Goal: Information Seeking & Learning: Check status

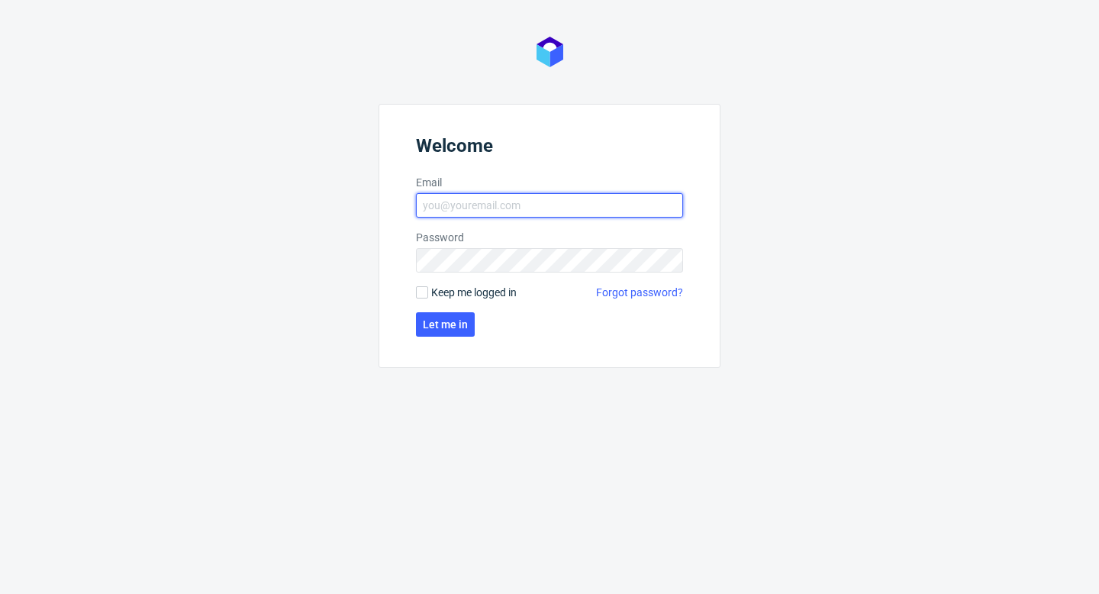
click at [588, 201] on input "Email" at bounding box center [549, 205] width 267 height 24
type input "[EMAIL_ADDRESS][PERSON_NAME][DOMAIN_NAME]"
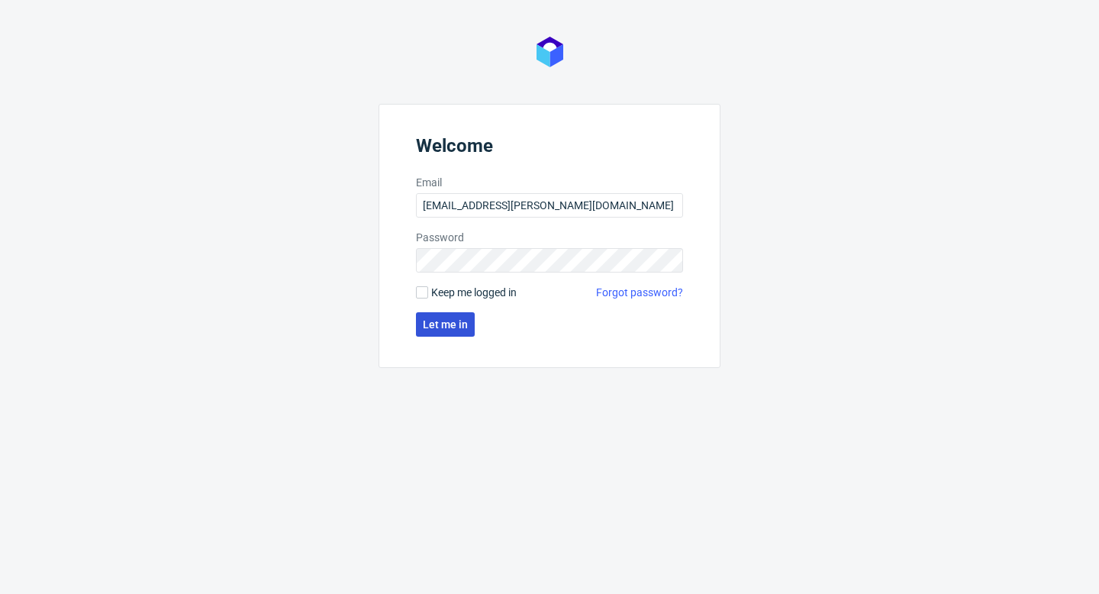
click at [443, 332] on button "Let me in" at bounding box center [445, 324] width 59 height 24
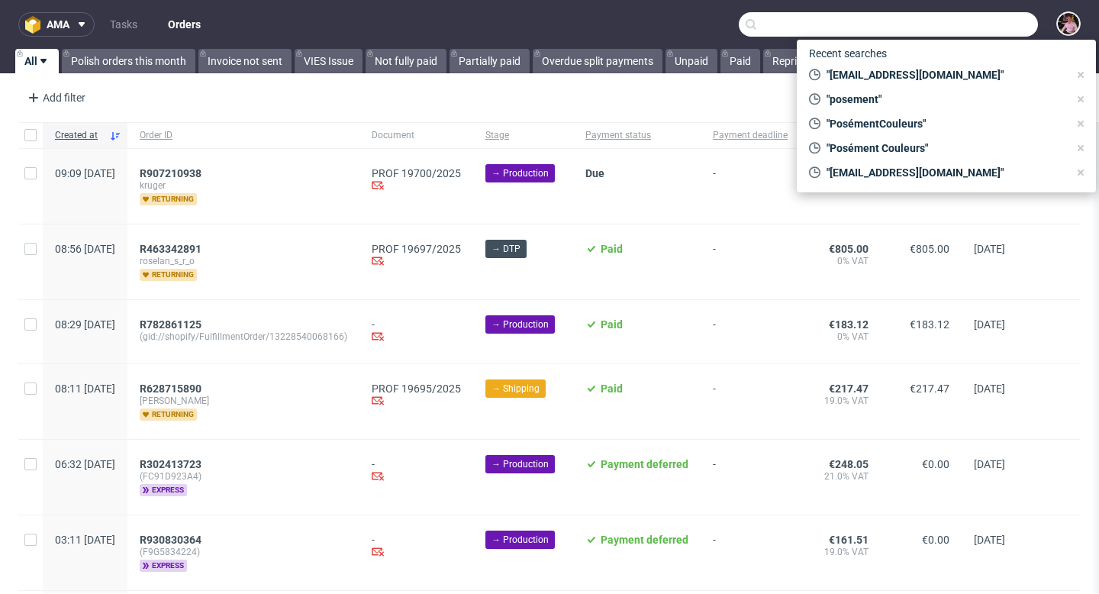
click at [997, 20] on input "text" at bounding box center [888, 24] width 299 height 24
paste input "R848742742"
type input "R848742742"
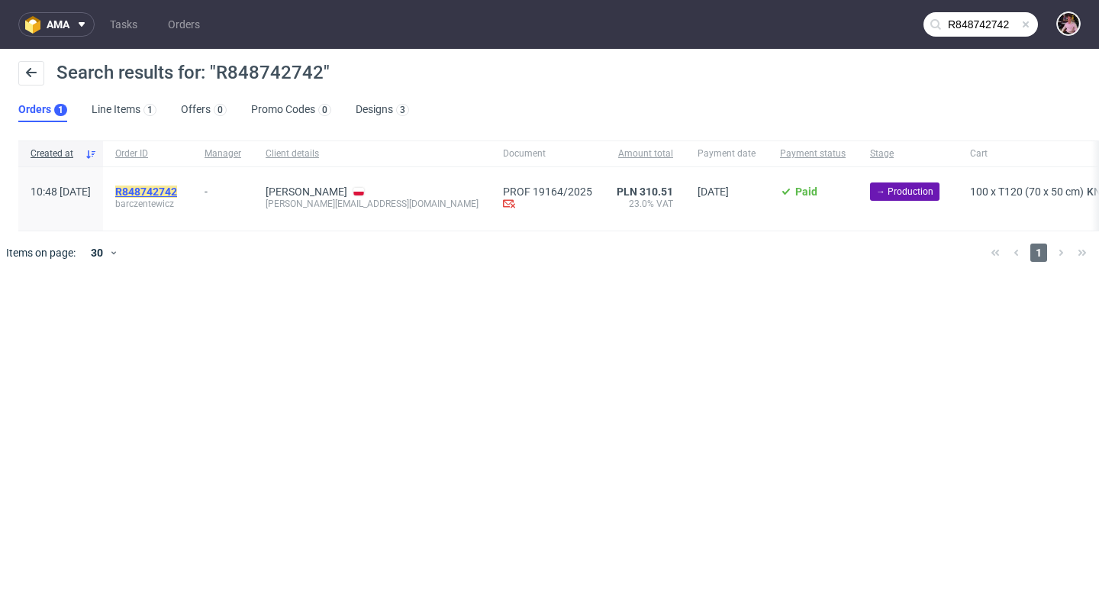
click at [177, 185] on mark "R848742742" at bounding box center [146, 191] width 62 height 12
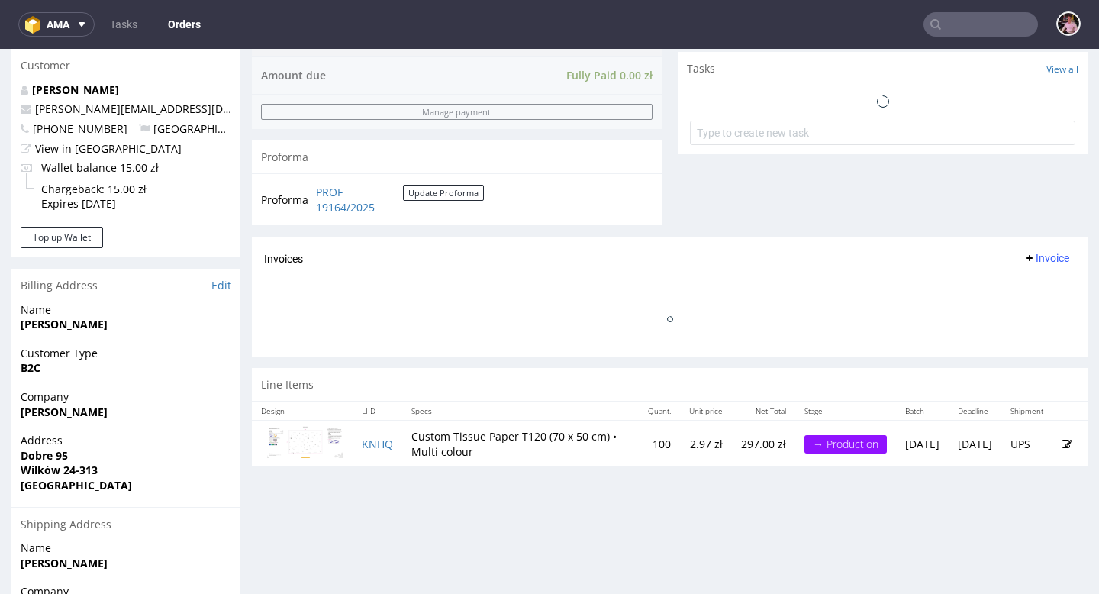
scroll to position [546, 0]
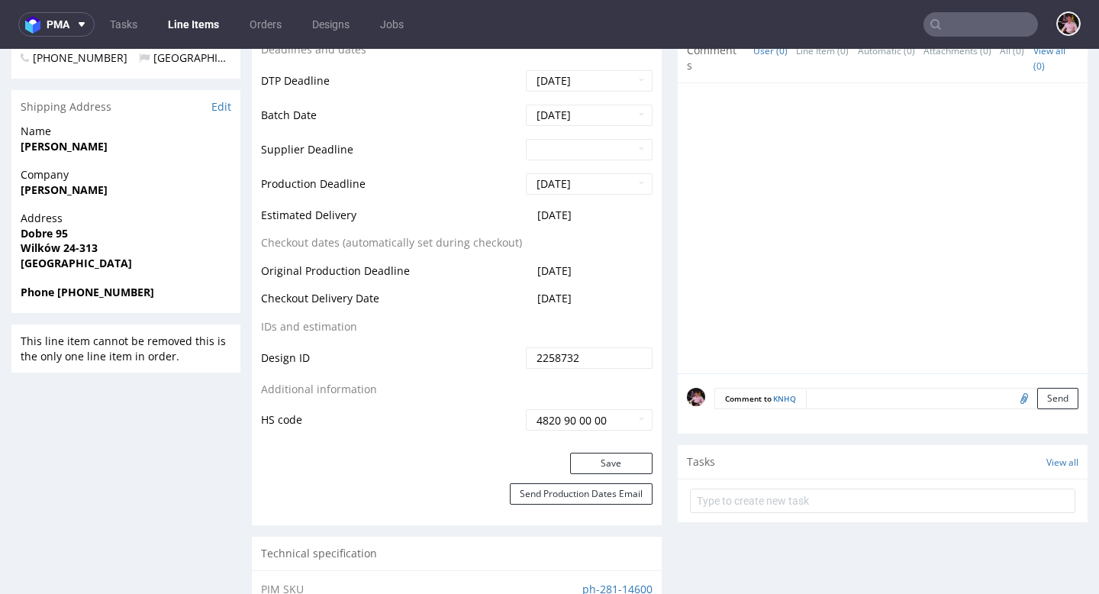
scroll to position [571, 0]
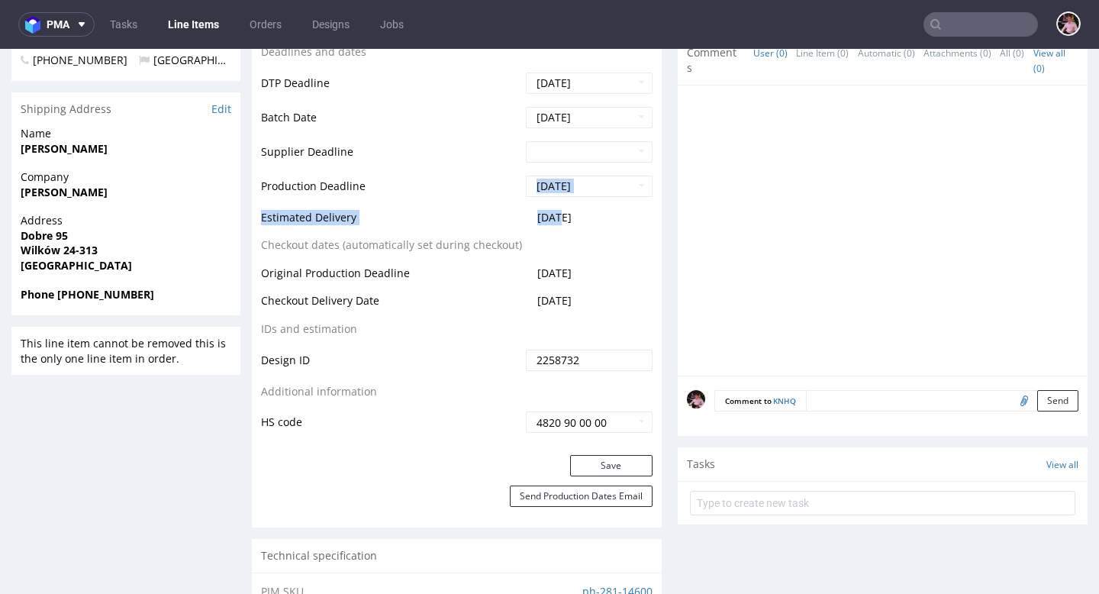
drag, startPoint x: 622, startPoint y: 207, endPoint x: 556, endPoint y: 211, distance: 65.8
click at [556, 211] on tbody "Production Status Waiting for Artwork Waiting for Diecut Waiting for Mockup Wai…" at bounding box center [457, 106] width 392 height 655
click at [619, 214] on td "[DATE]" at bounding box center [587, 222] width 131 height 28
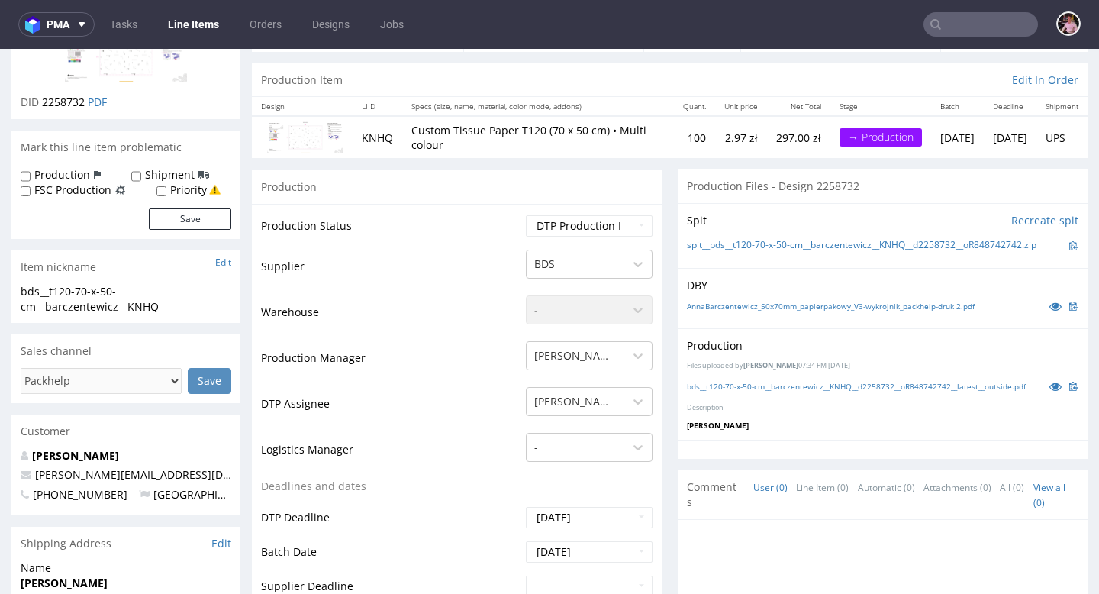
scroll to position [0, 0]
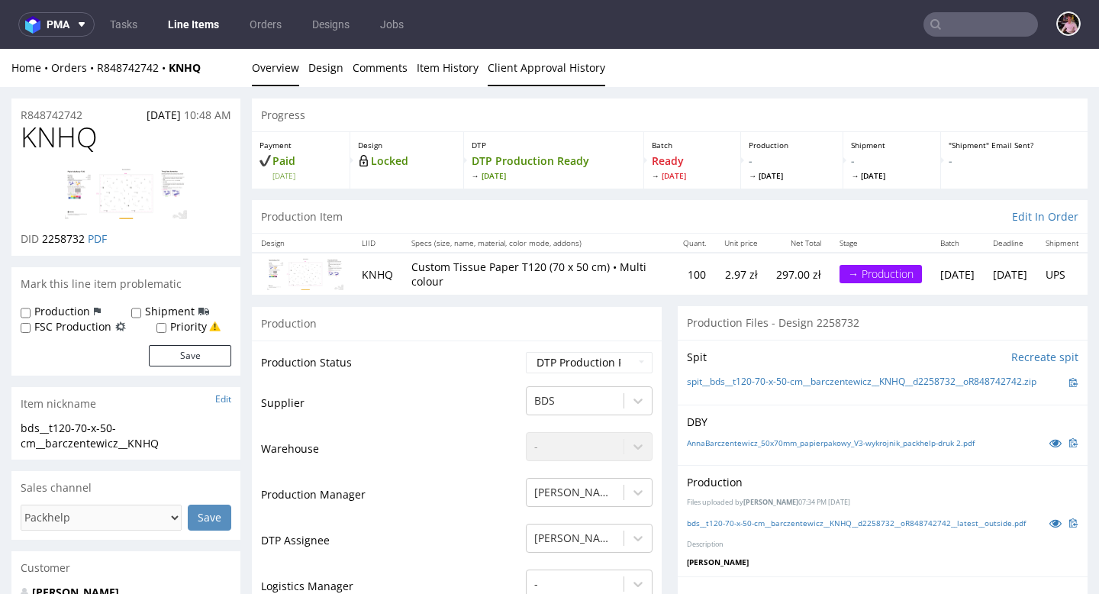
click at [562, 70] on link "Client Approval History" at bounding box center [547, 67] width 118 height 37
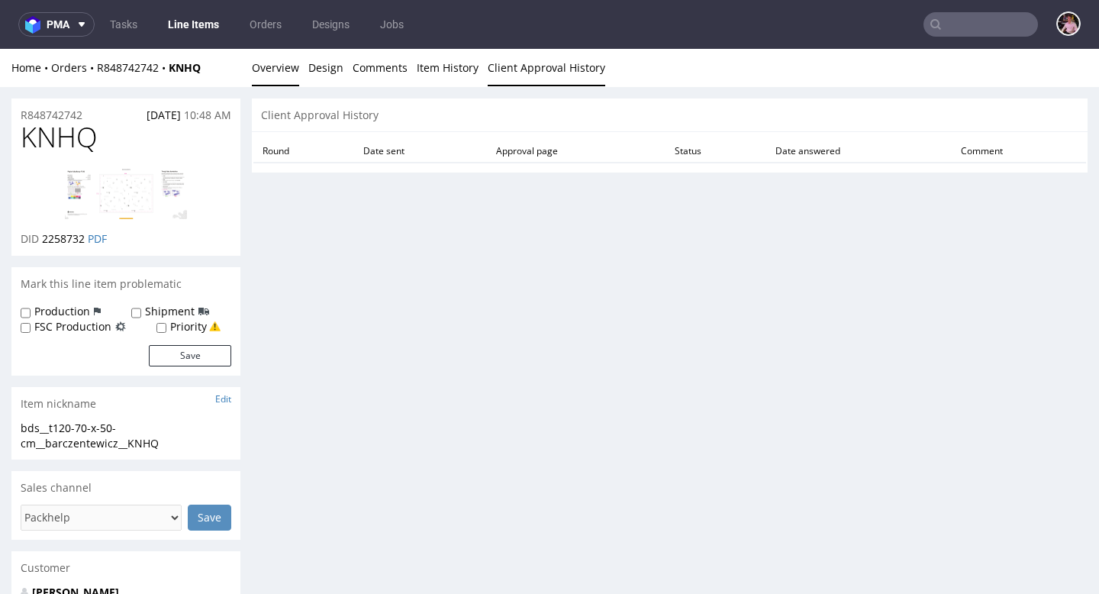
click at [280, 68] on link "Overview" at bounding box center [275, 67] width 47 height 37
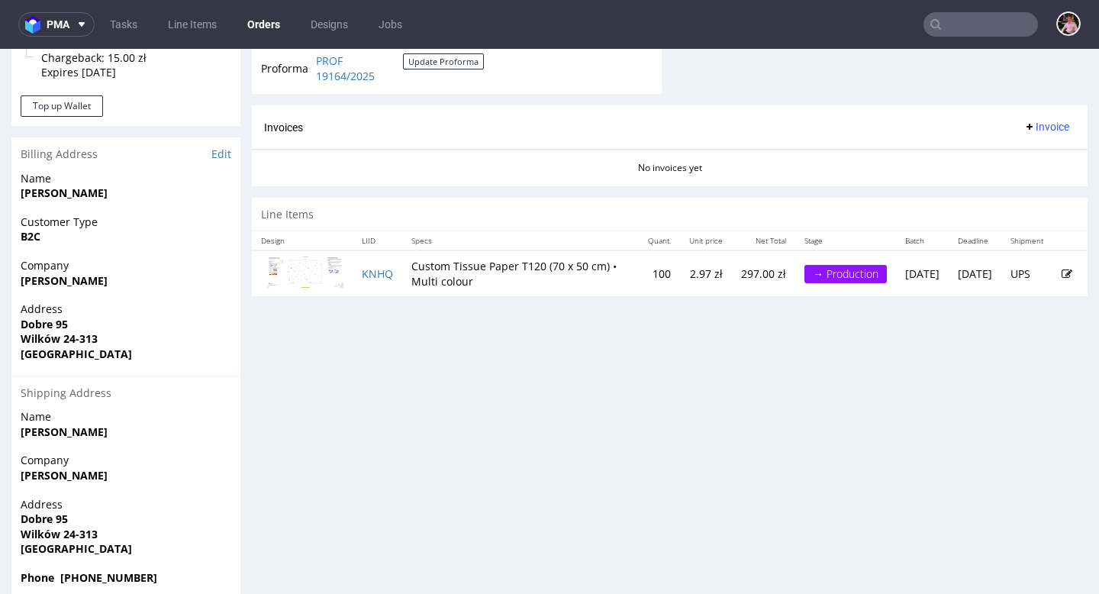
scroll to position [700, 0]
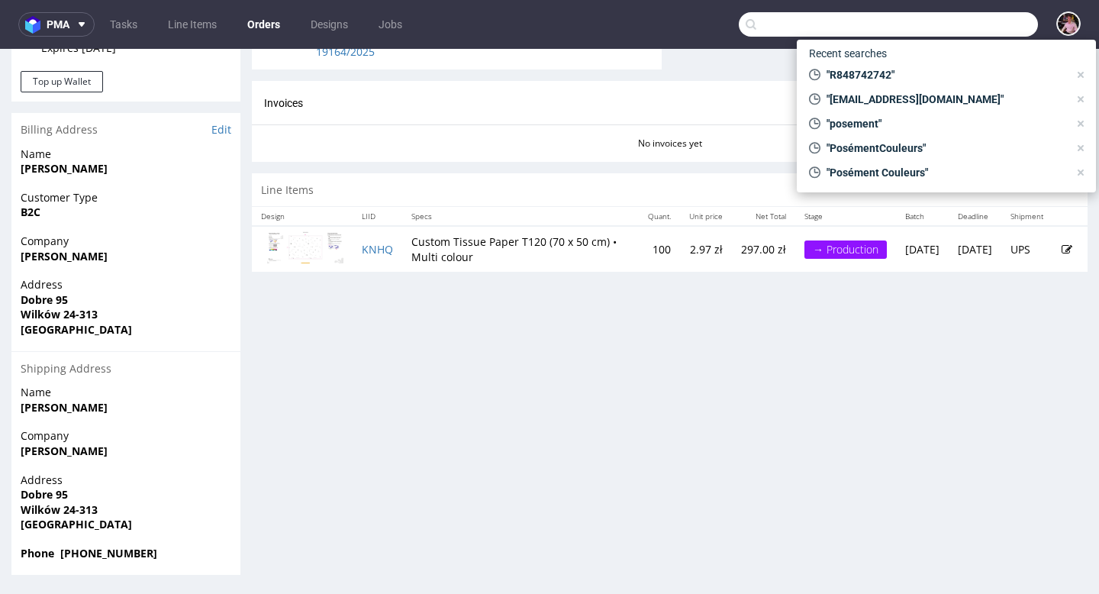
click at [1010, 25] on input "text" at bounding box center [888, 24] width 299 height 24
paste input "R348454377"
type input "R348454377"
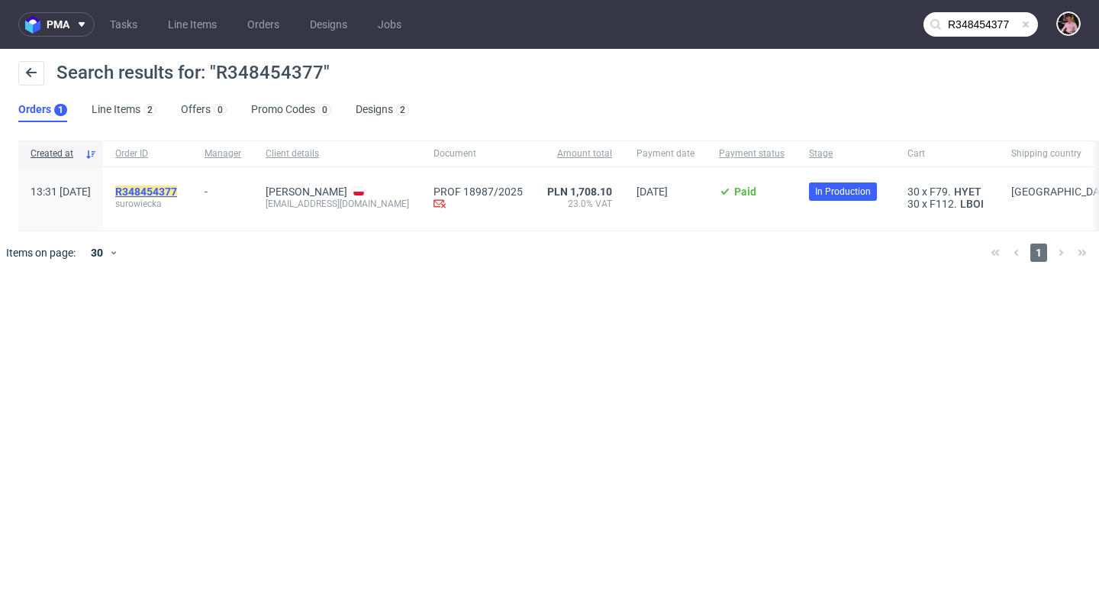
click at [174, 195] on mark "R348454377" at bounding box center [146, 191] width 62 height 12
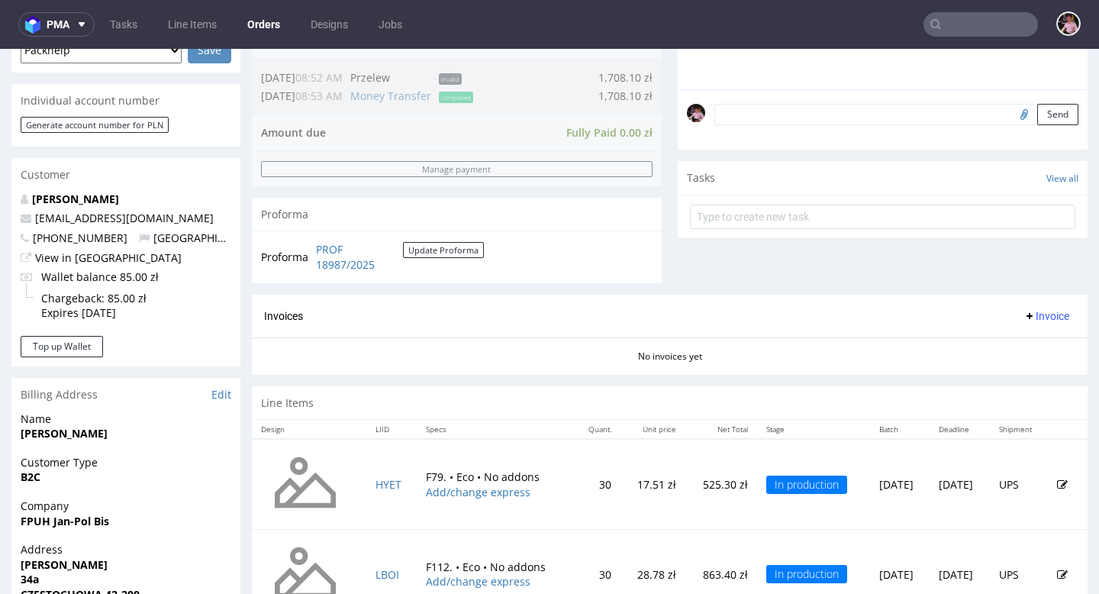
scroll to position [553, 0]
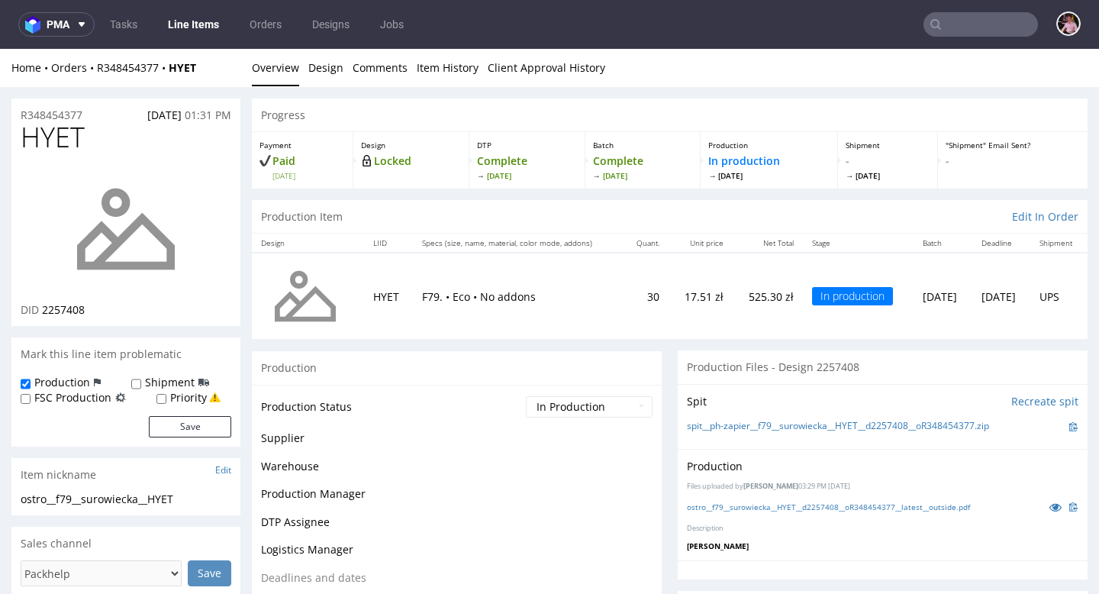
scroll to position [412, 0]
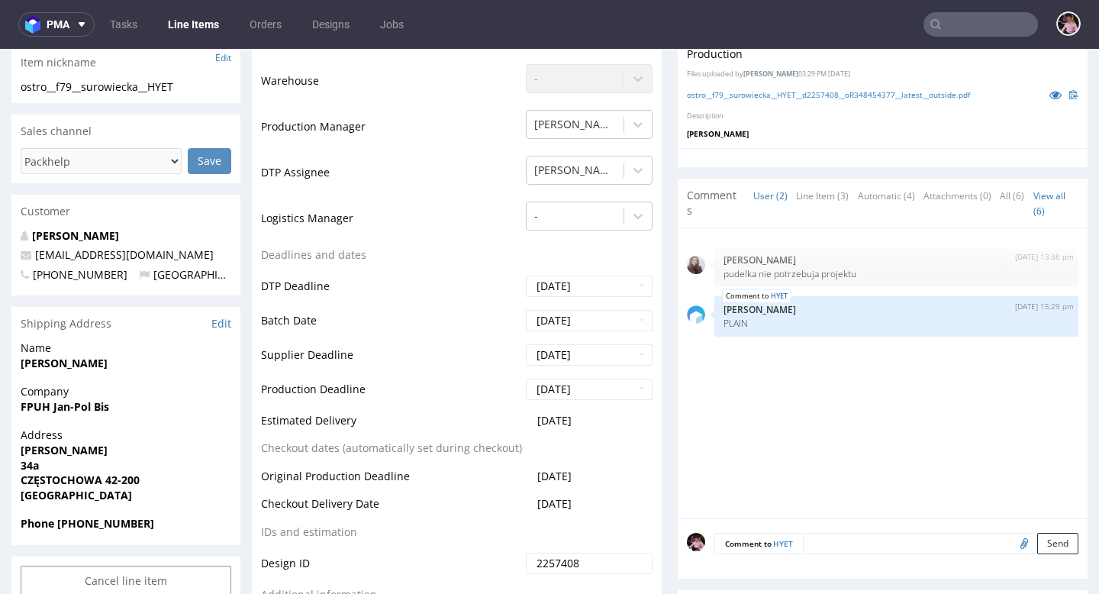
drag, startPoint x: 601, startPoint y: 415, endPoint x: 511, endPoint y: 417, distance: 89.3
click at [514, 417] on tr "Estimated Delivery 2025-09-25" at bounding box center [457, 425] width 392 height 28
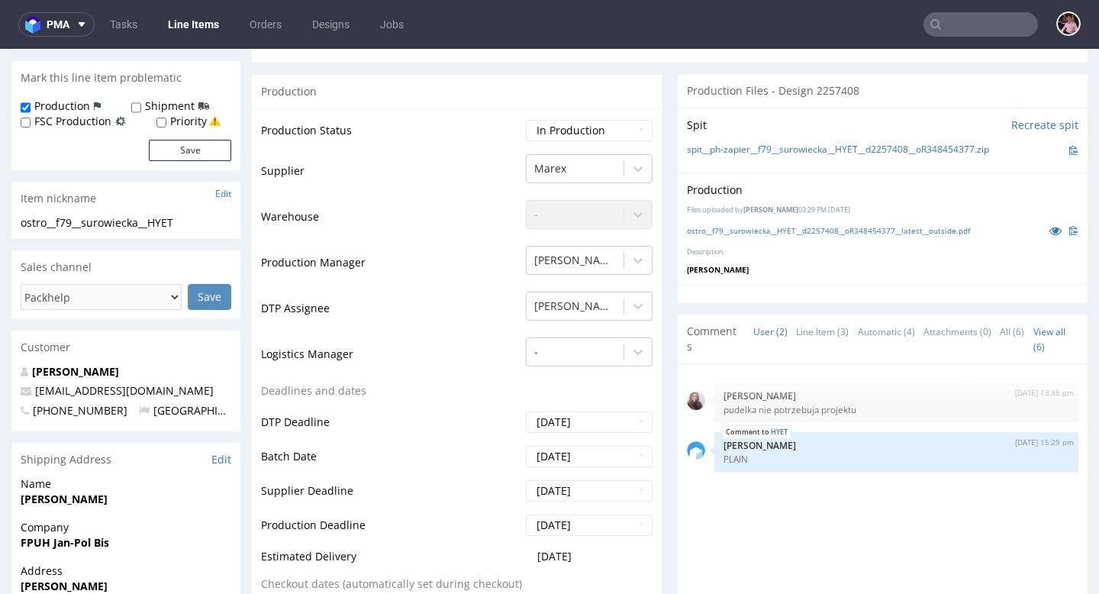
scroll to position [101, 0]
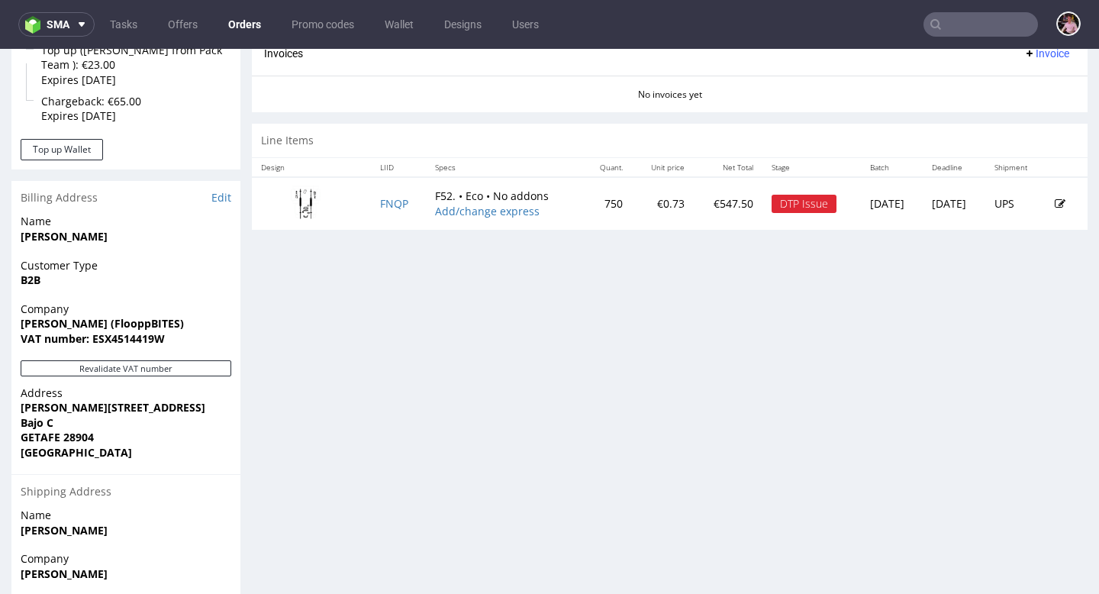
scroll to position [694, 0]
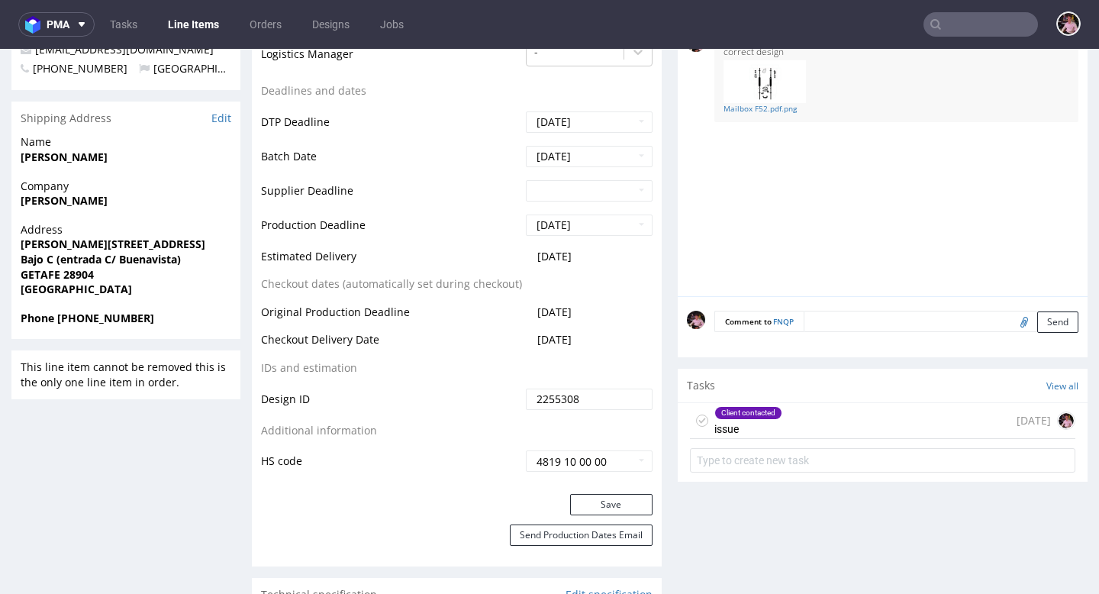
scroll to position [591, 0]
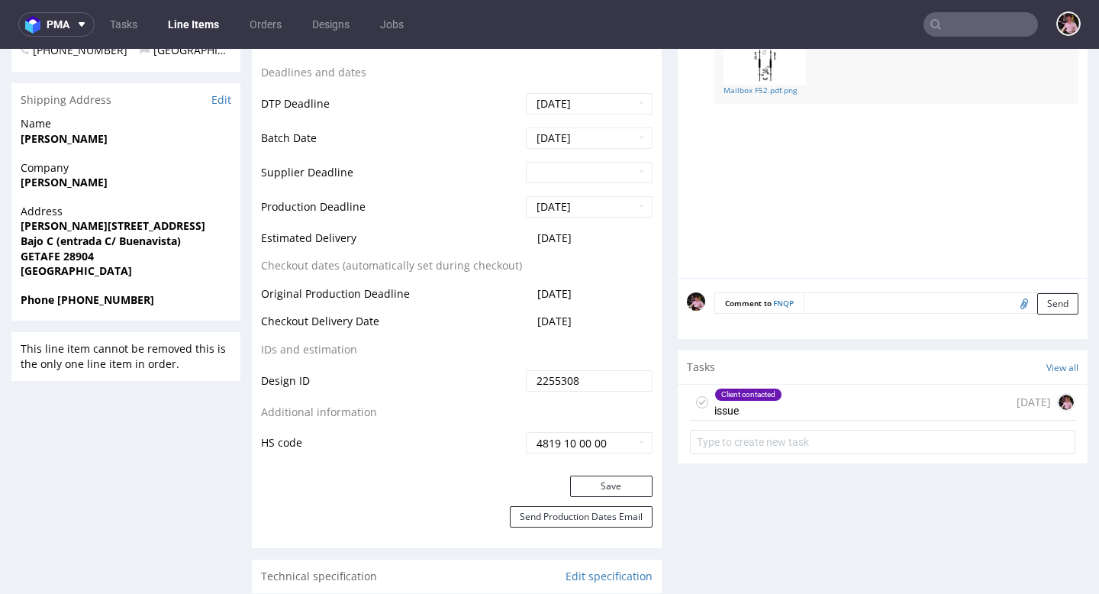
click at [845, 407] on div "Client contacted issue 7 days ago" at bounding box center [882, 403] width 385 height 36
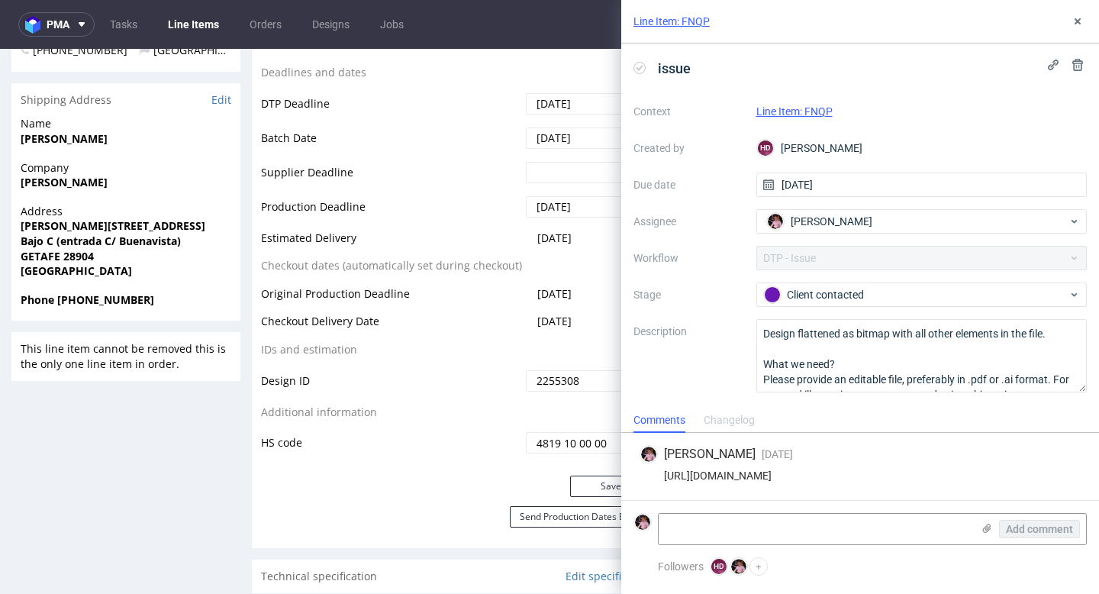
click at [868, 475] on div "https://app-eu1.hubspot.com/contacts/25600958/record/0-5/219810657489" at bounding box center [860, 475] width 441 height 12
copy div "https://app-eu1.hubspot.com/contacts/25600958/record/0-5/219810657489"
click at [983, 525] on icon at bounding box center [987, 528] width 12 height 12
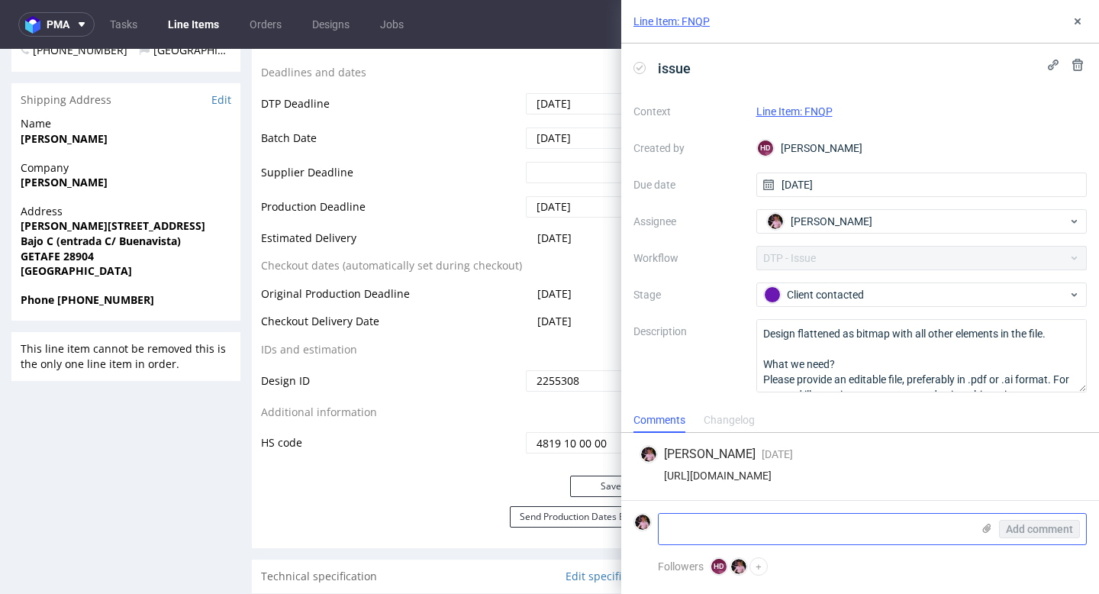
click at [0, 0] on input "file" at bounding box center [0, 0] width 0 height 0
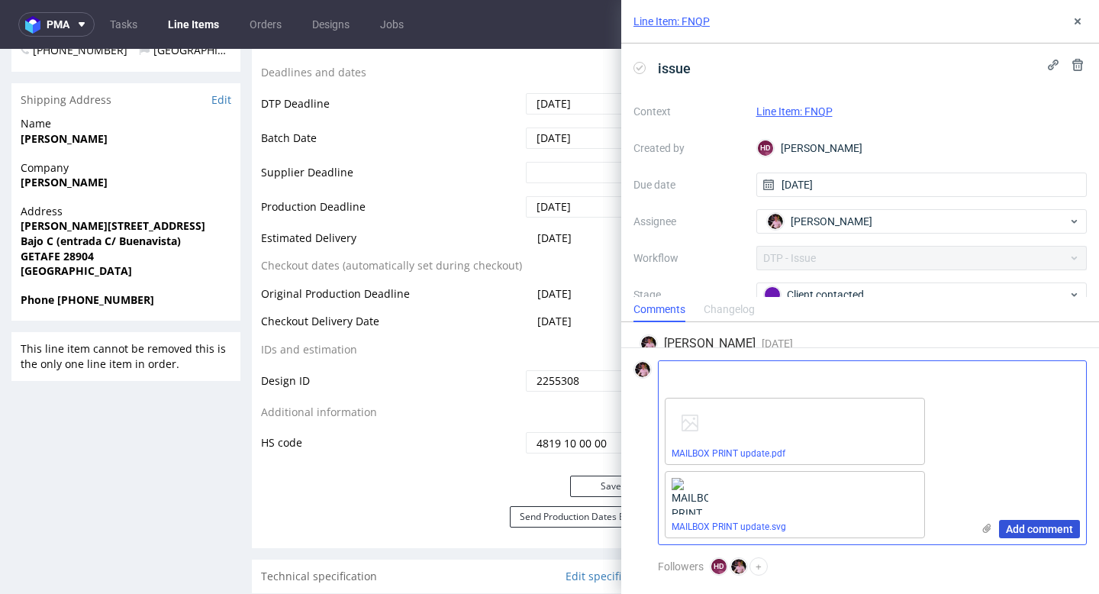
click at [1022, 530] on span "Add comment" at bounding box center [1039, 529] width 67 height 11
click at [1081, 19] on icon at bounding box center [1077, 21] width 12 height 12
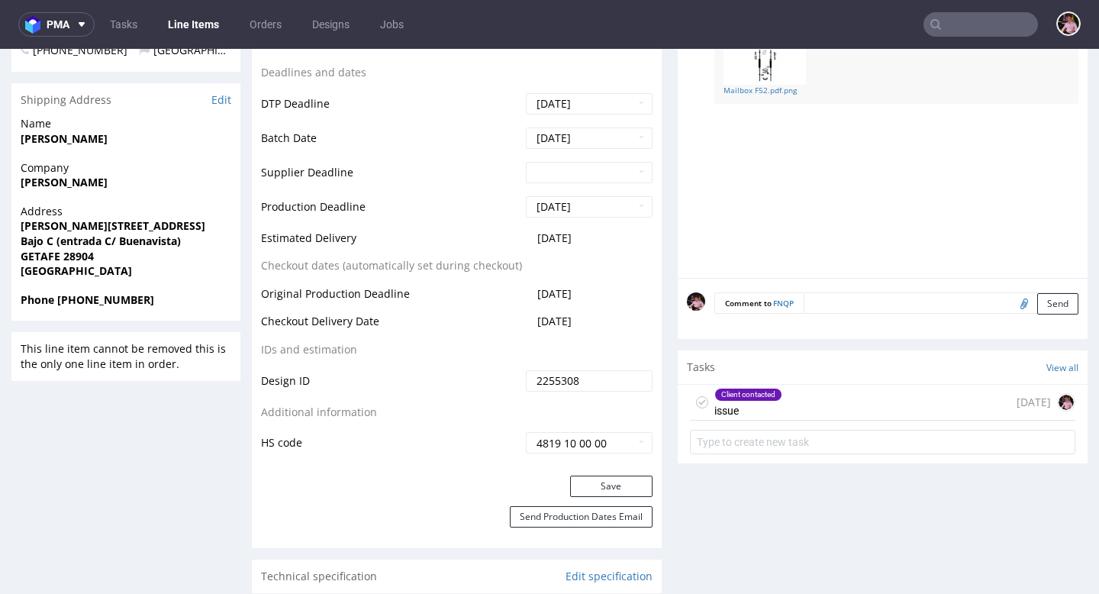
click at [885, 404] on div "Client contacted issue 7 days ago" at bounding box center [882, 403] width 385 height 36
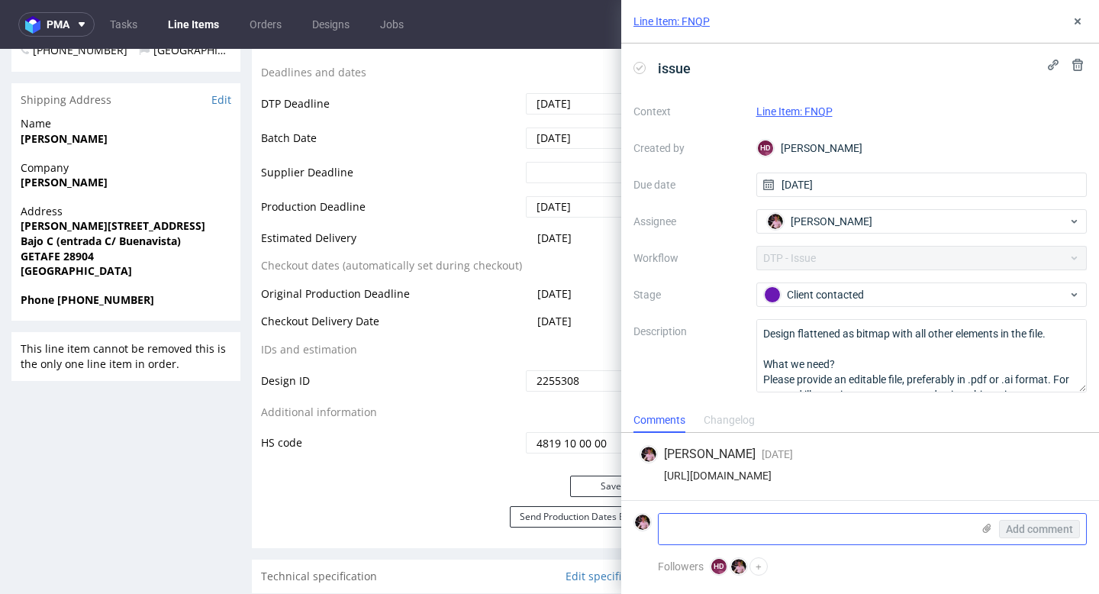
click at [984, 524] on icon at bounding box center [987, 528] width 12 height 12
click at [0, 0] on input "file" at bounding box center [0, 0] width 0 height 0
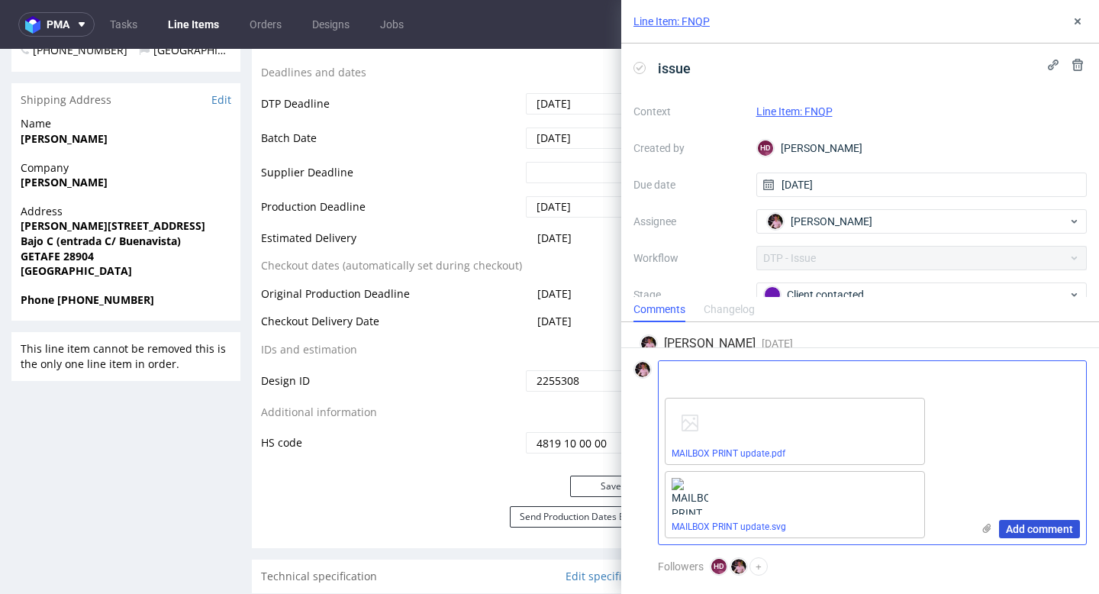
click at [1037, 530] on span "Add comment" at bounding box center [1039, 529] width 67 height 11
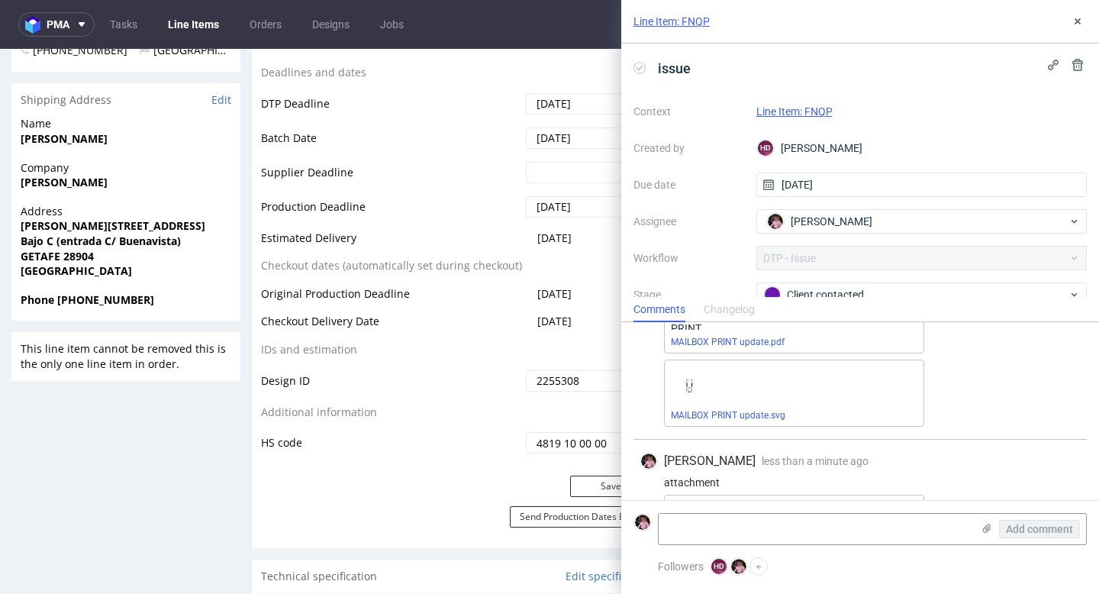
scroll to position [306, 0]
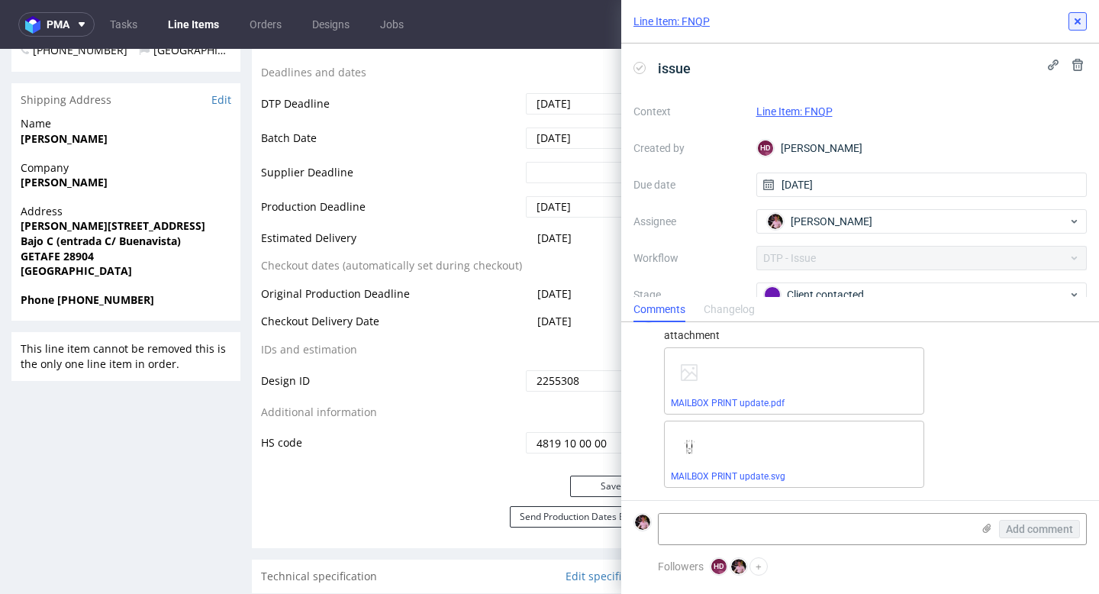
click at [1075, 17] on icon at bounding box center [1077, 21] width 12 height 12
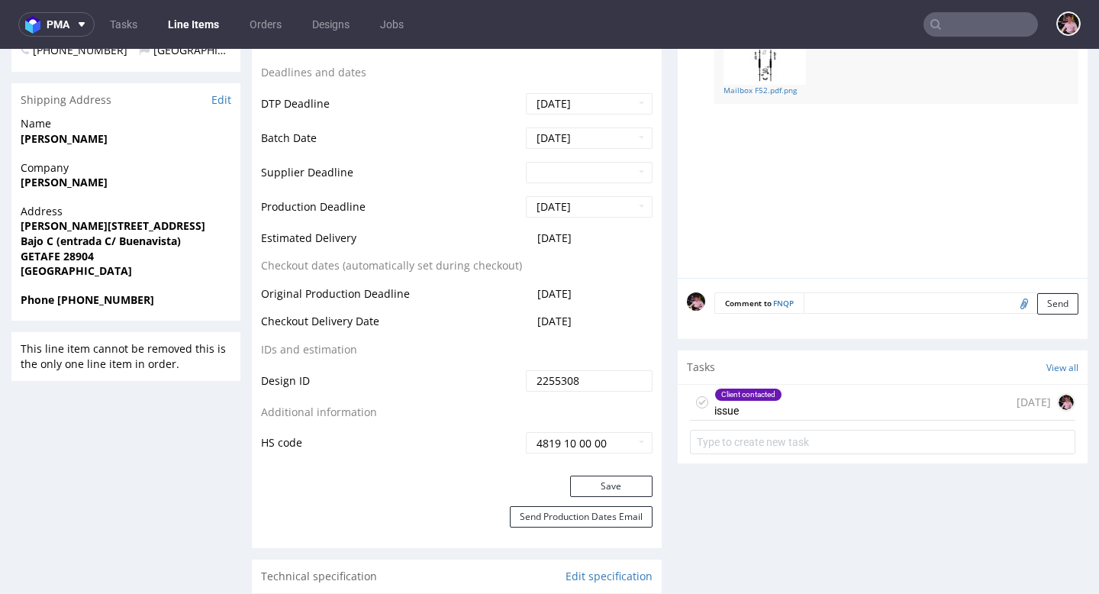
scroll to position [91, 0]
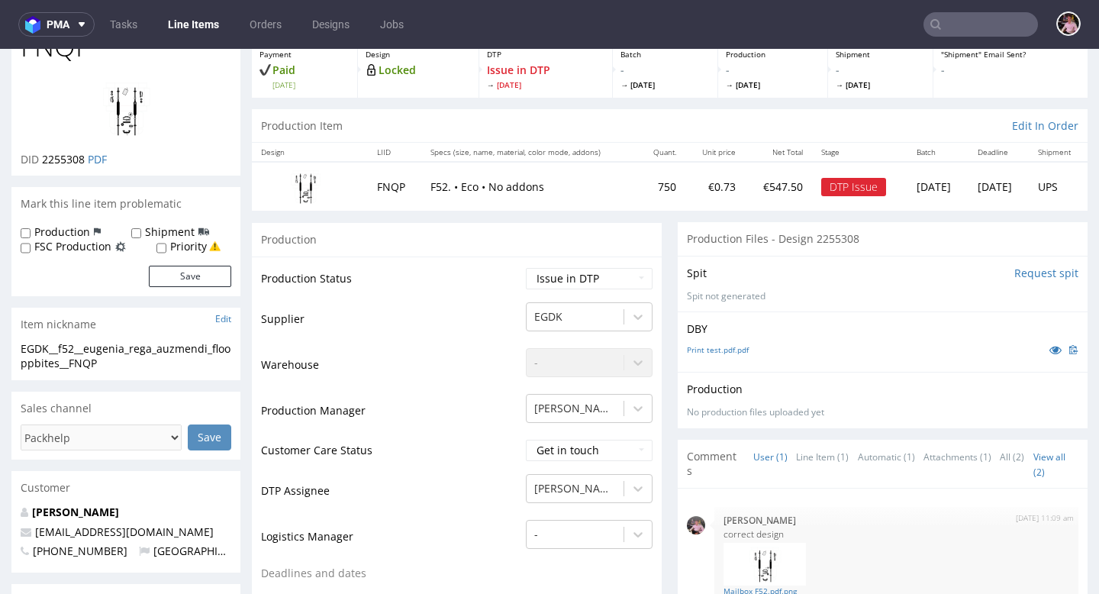
click at [569, 293] on td "Waiting for Artwork Waiting for Diecut Waiting for Mockup Waiting for DTP Waiti…" at bounding box center [587, 283] width 131 height 34
click at [565, 285] on select "Waiting for Artwork Waiting for Diecut Waiting for Mockup Waiting for DTP Waiti…" at bounding box center [589, 278] width 127 height 21
select select "back_for_dtp"
click at [526, 268] on select "Waiting for Artwork Waiting for Diecut Waiting for Mockup Waiting for DTP Waiti…" at bounding box center [589, 278] width 127 height 21
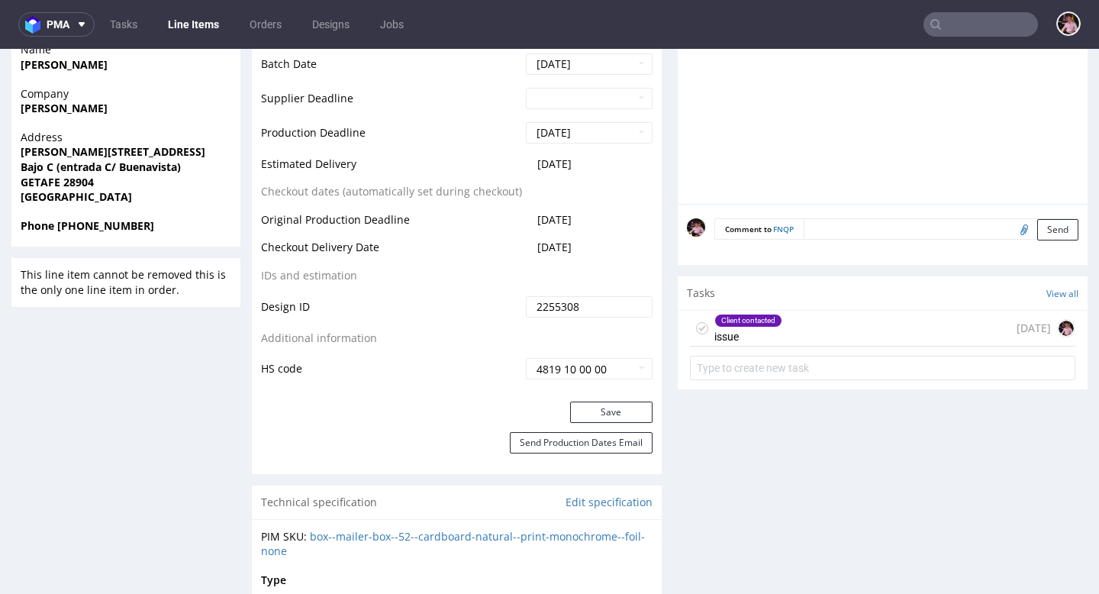
scroll to position [792, 0]
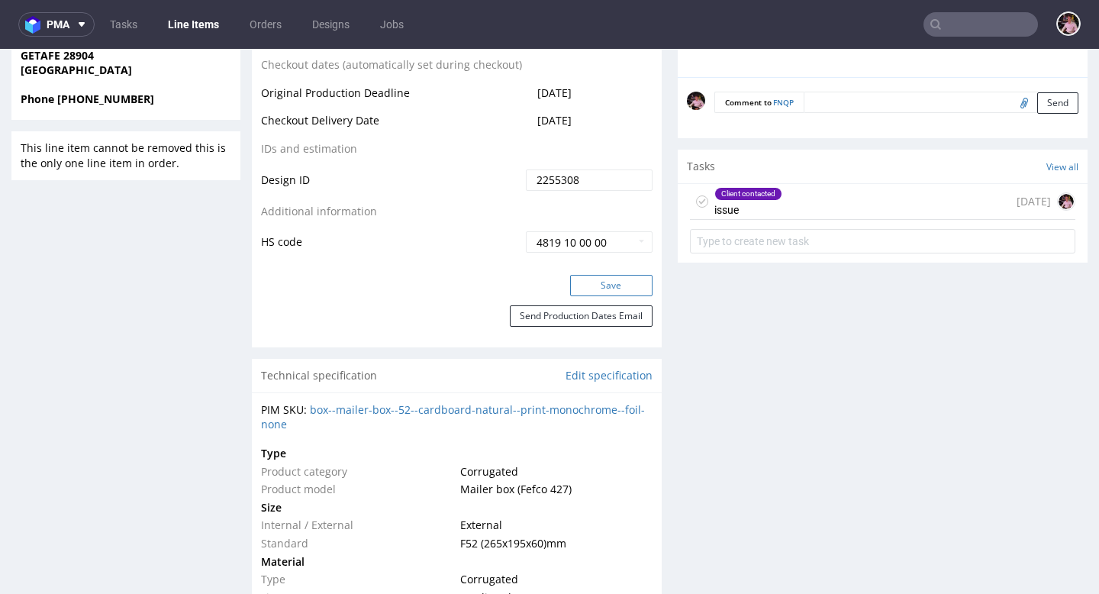
click at [588, 284] on button "Save" at bounding box center [611, 285] width 82 height 21
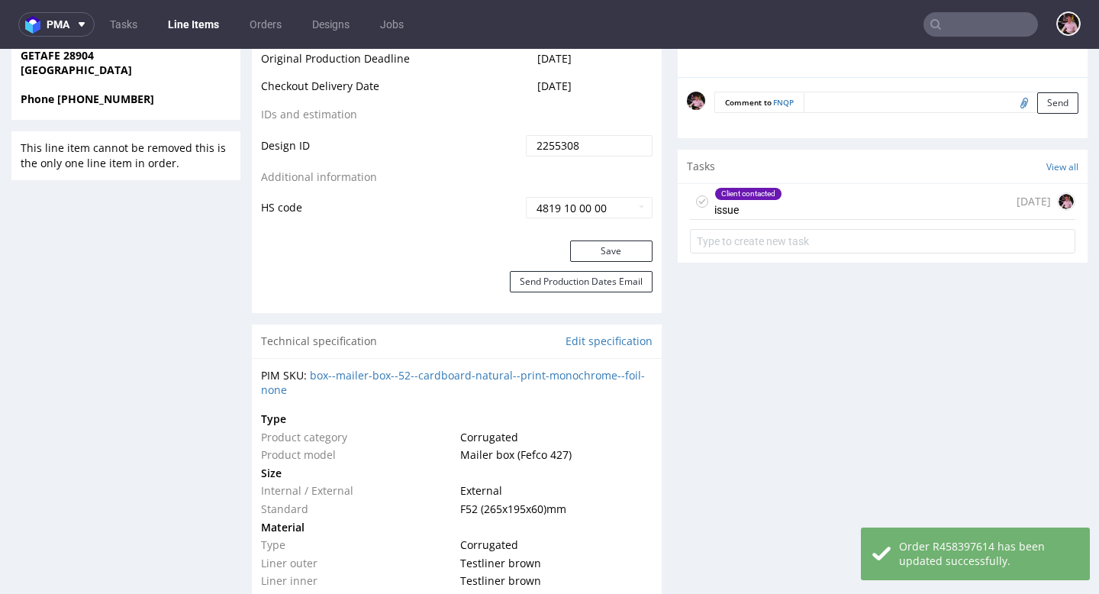
scroll to position [0, 0]
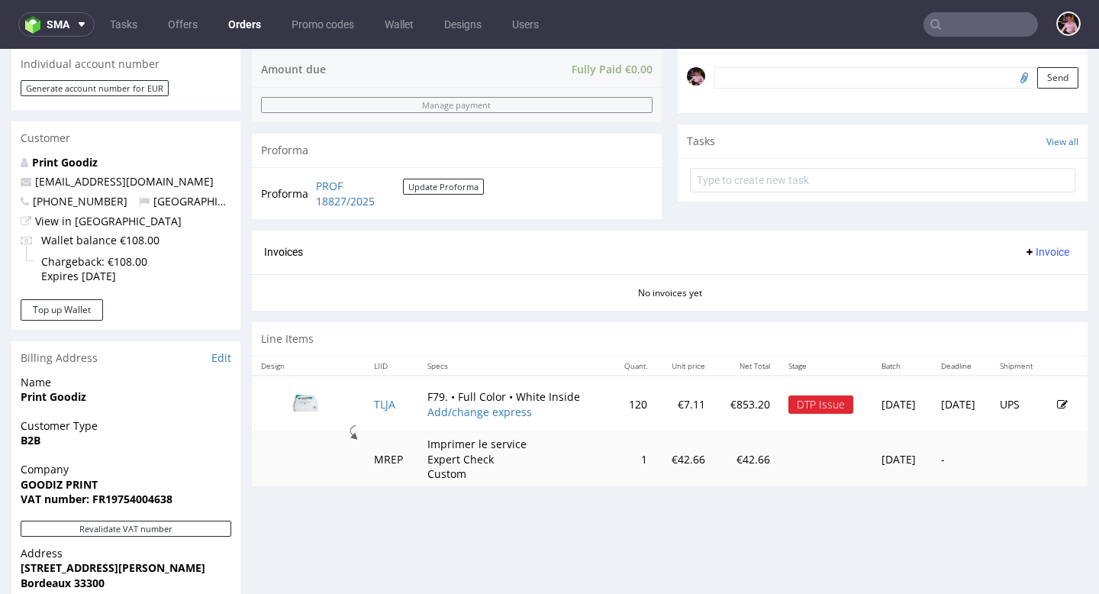
scroll to position [477, 0]
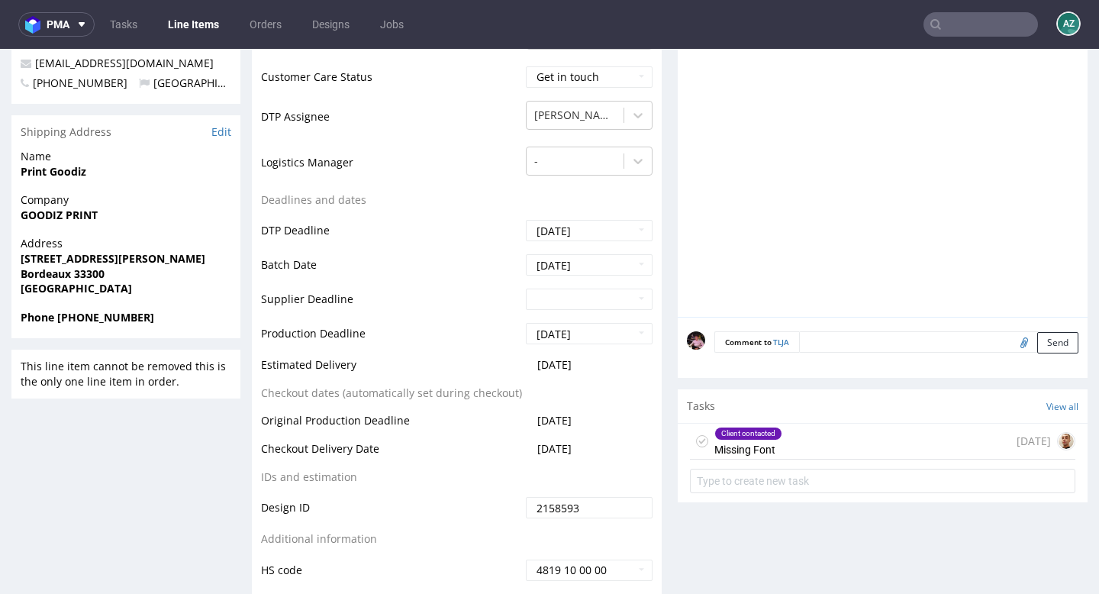
scroll to position [560, 0]
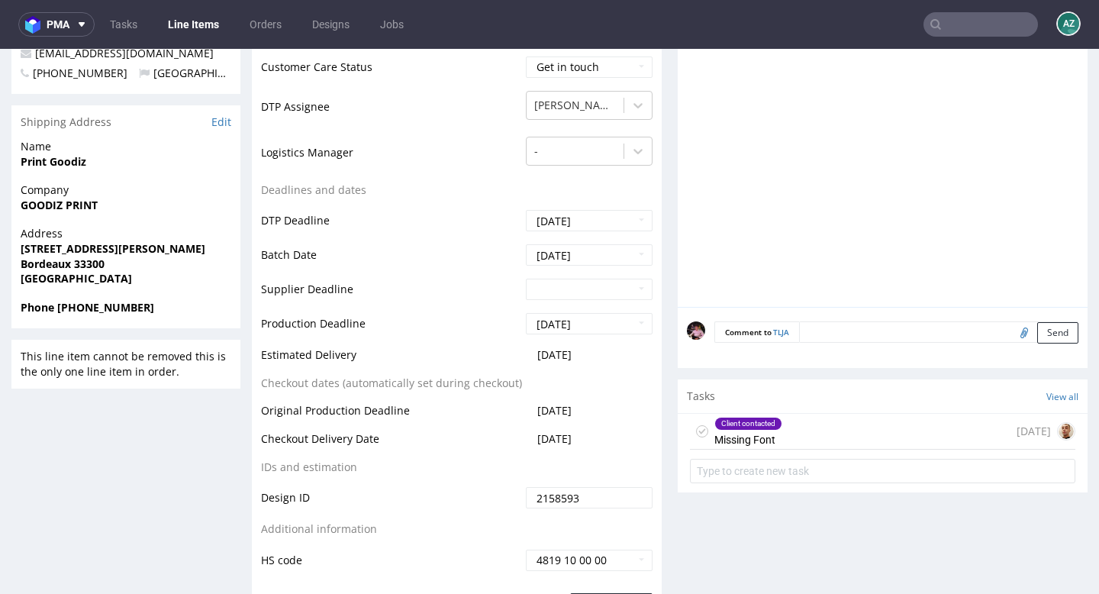
click at [872, 435] on div "Client contacted Missing Font [DATE]" at bounding box center [882, 432] width 385 height 36
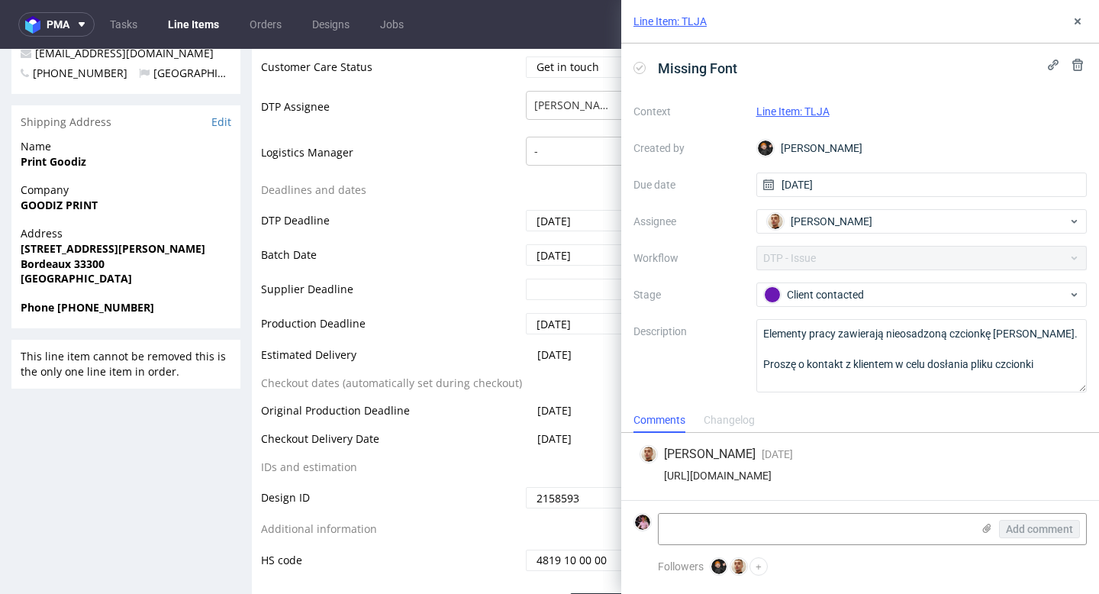
click at [838, 472] on div "[URL][DOMAIN_NAME]" at bounding box center [860, 475] width 441 height 12
click at [838, 472] on div "https://app-eu1.hubspot.com/contacts/25600958/record/0-5/223696042193/" at bounding box center [860, 475] width 441 height 12
copy div "https://app-eu1.hubspot.com/contacts/25600958/record/0-5/223696042193/"
click at [740, 531] on textarea at bounding box center [815, 529] width 313 height 31
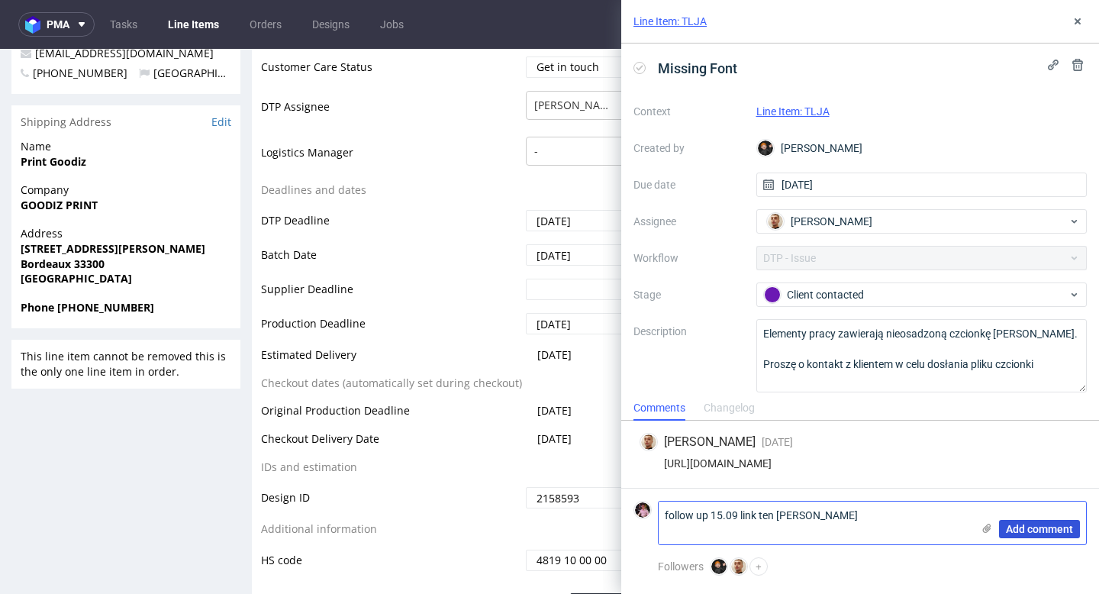
type textarea "follow up 15.09 link ten sam"
click at [1052, 534] on span "Add comment" at bounding box center [1039, 529] width 67 height 11
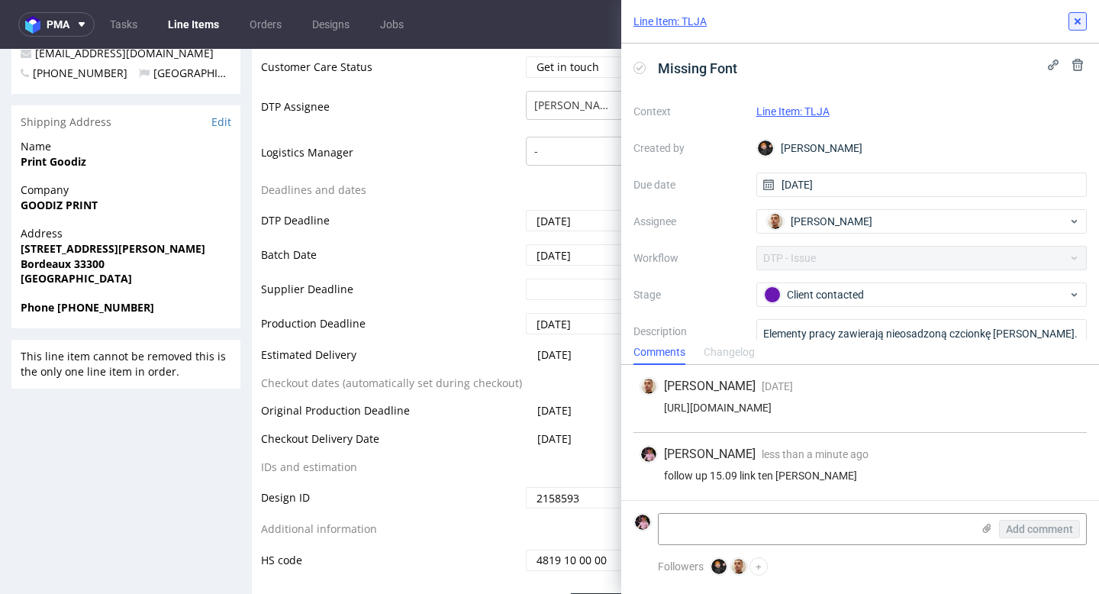
click at [1072, 21] on icon at bounding box center [1077, 21] width 12 height 12
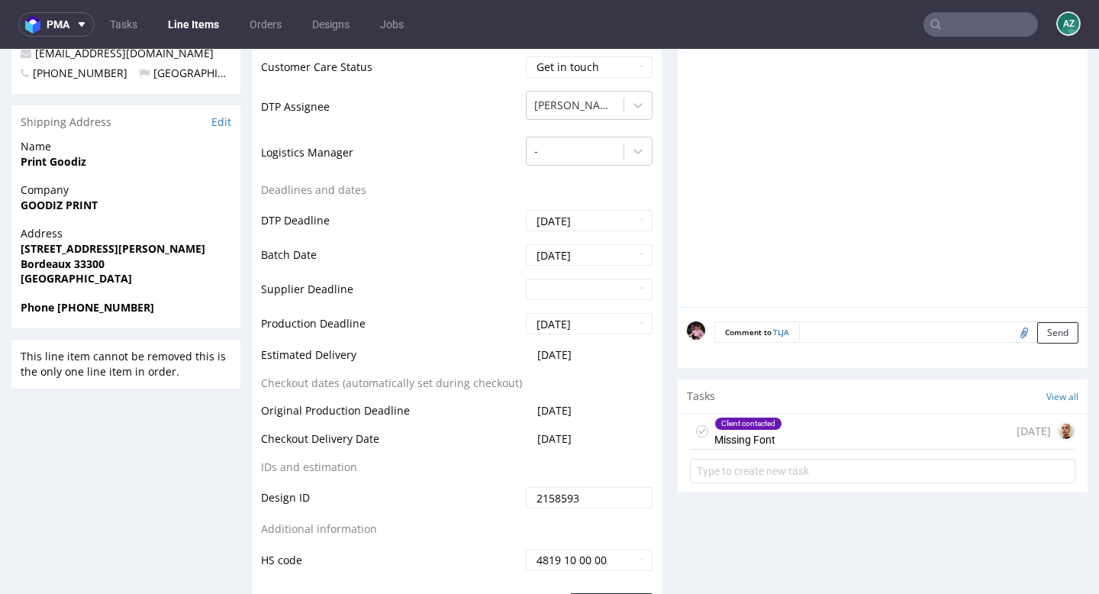
click at [984, 34] on input "text" at bounding box center [980, 24] width 114 height 24
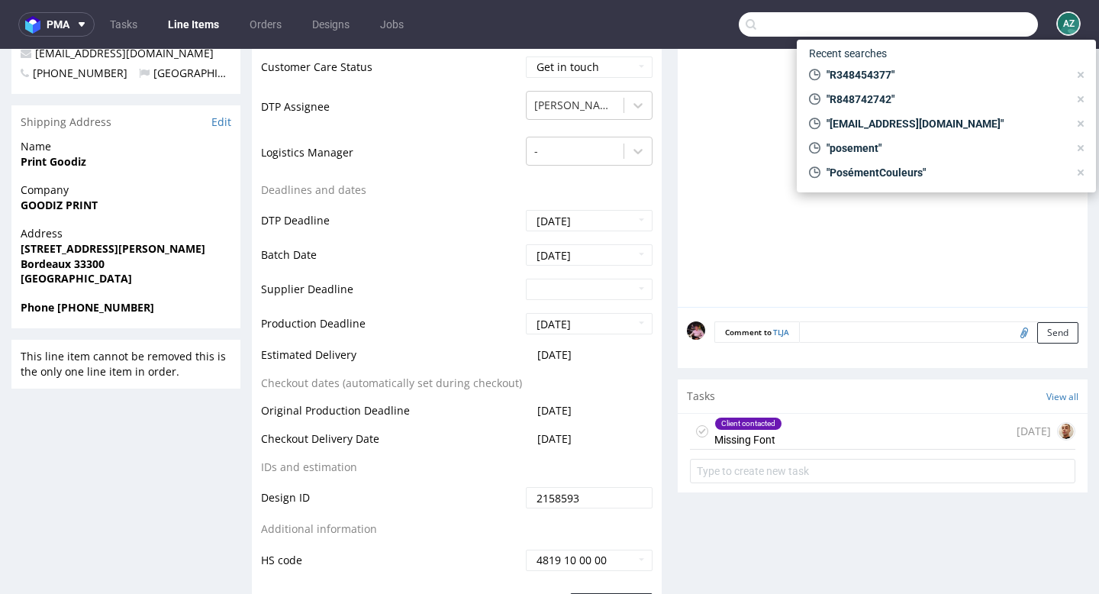
paste input "GSES262763"
type input "GSES262763"
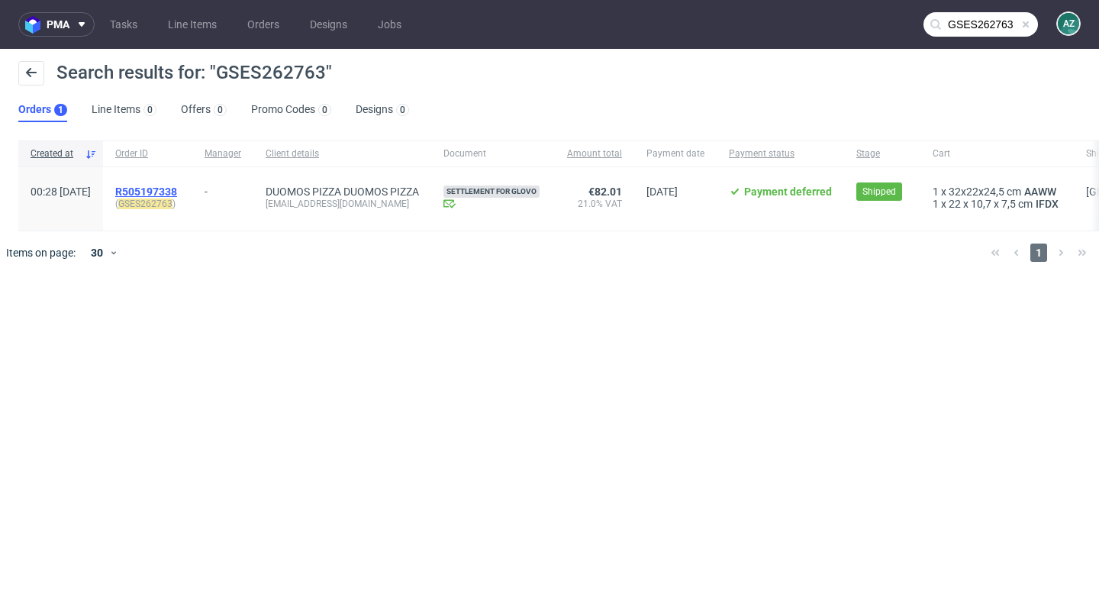
click at [177, 185] on span "R505197338" at bounding box center [146, 191] width 62 height 12
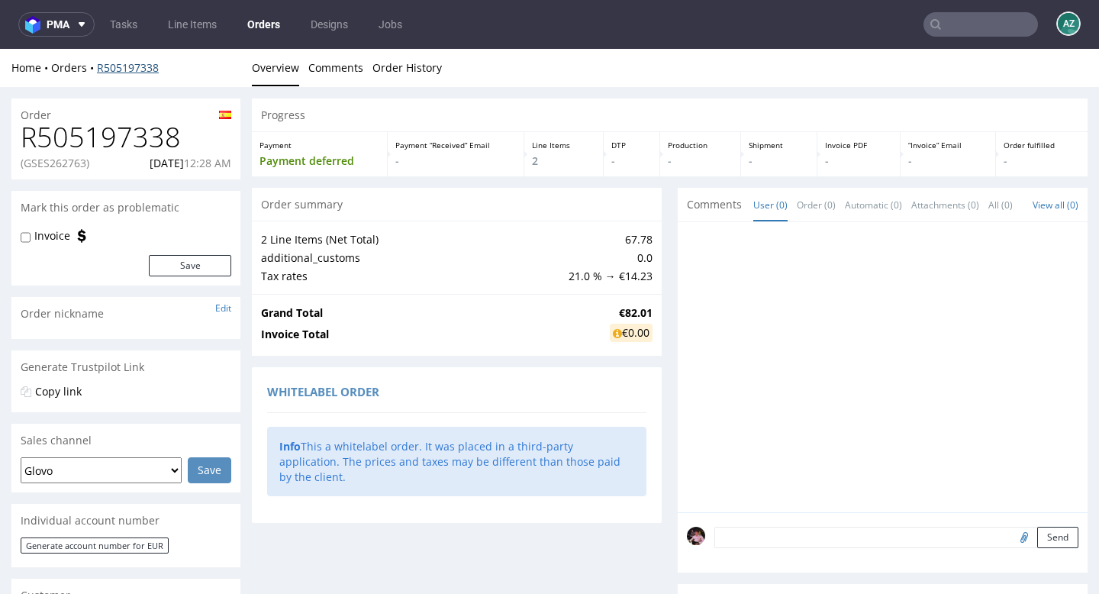
click at [108, 71] on link "R505197338" at bounding box center [128, 67] width 62 height 15
click at [123, 66] on link "R505197338" at bounding box center [128, 67] width 62 height 15
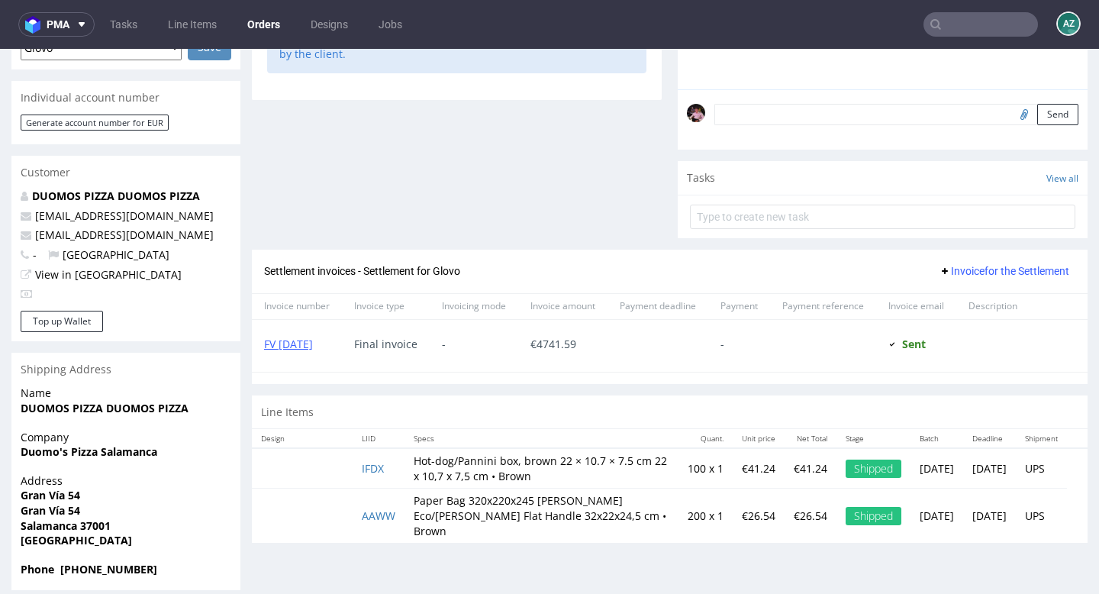
scroll to position [439, 0]
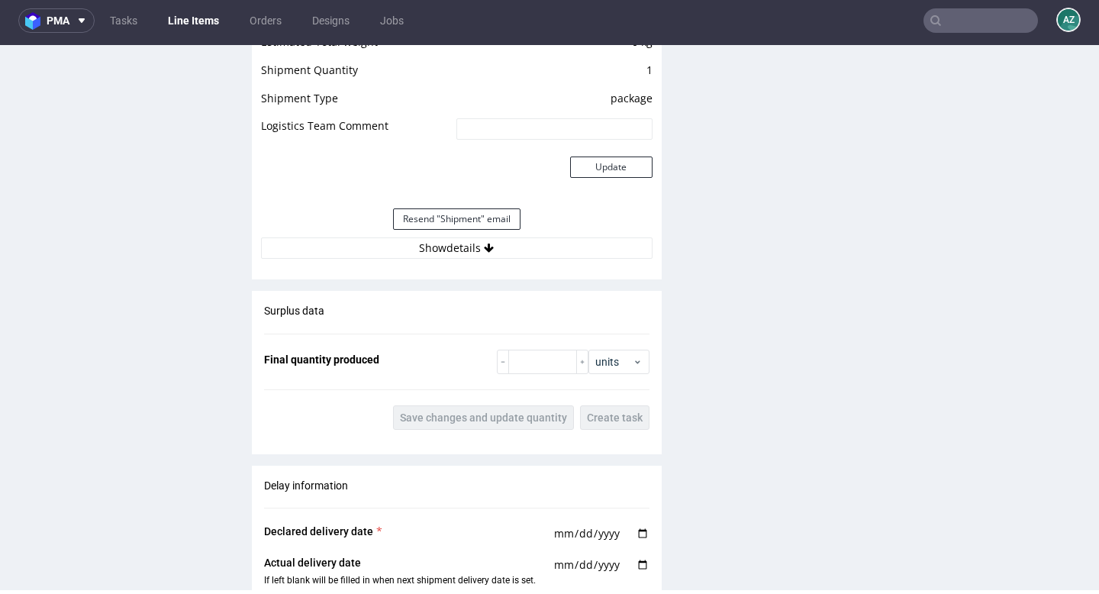
scroll to position [1375, 0]
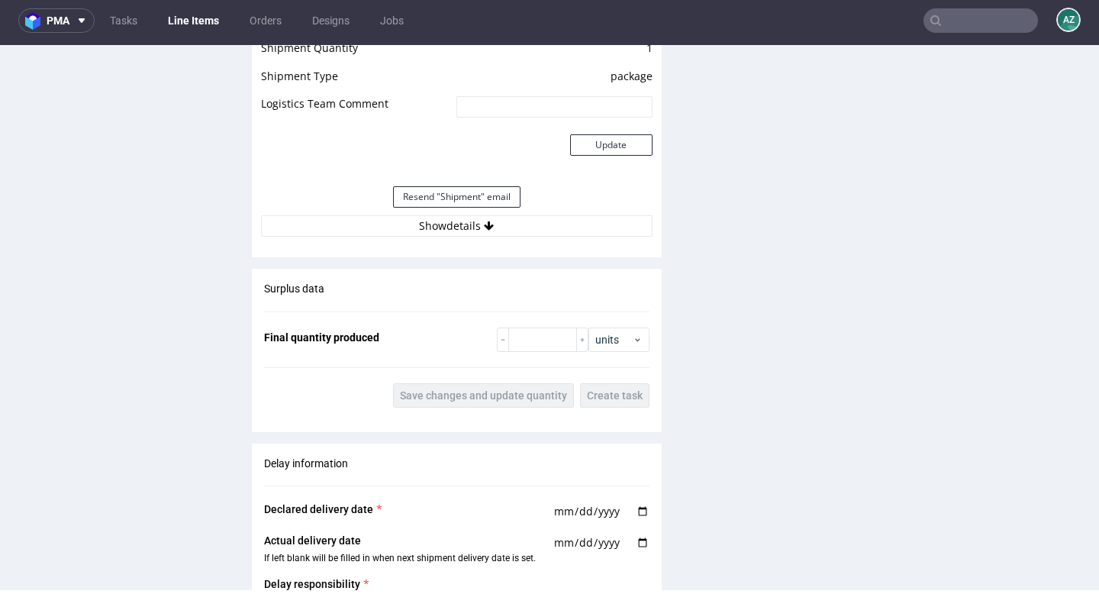
click at [437, 239] on div "Estimated Shipment Quantity Unknown Estimated Shipment Cost Unknown Estimated T…" at bounding box center [457, 95] width 410 height 301
click at [429, 234] on button "Show details" at bounding box center [457, 225] width 392 height 21
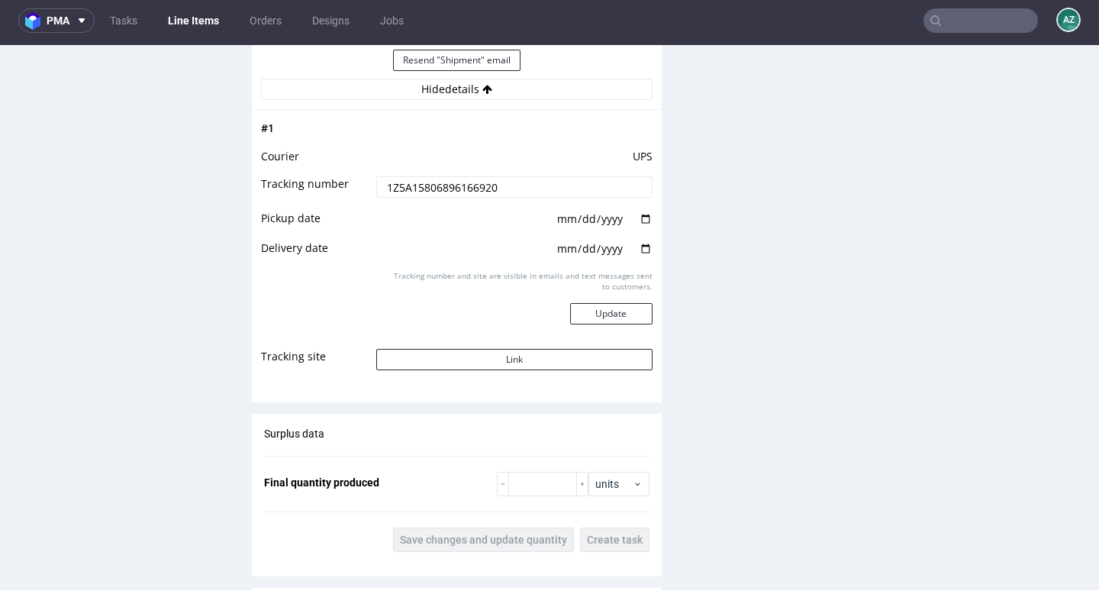
scroll to position [1529, 0]
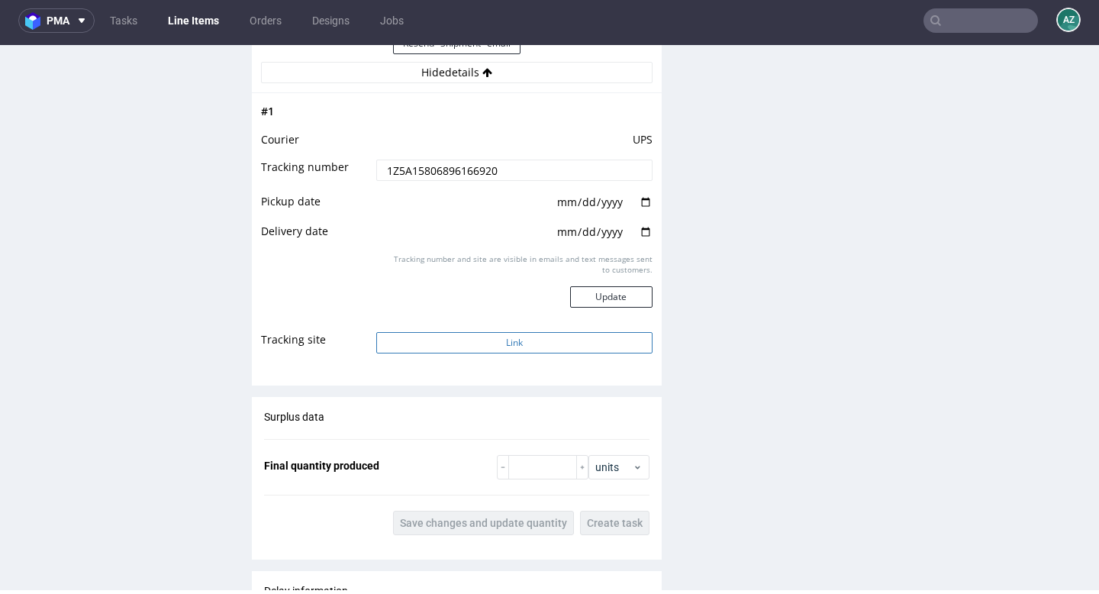
click at [466, 346] on button "Link" at bounding box center [514, 342] width 276 height 21
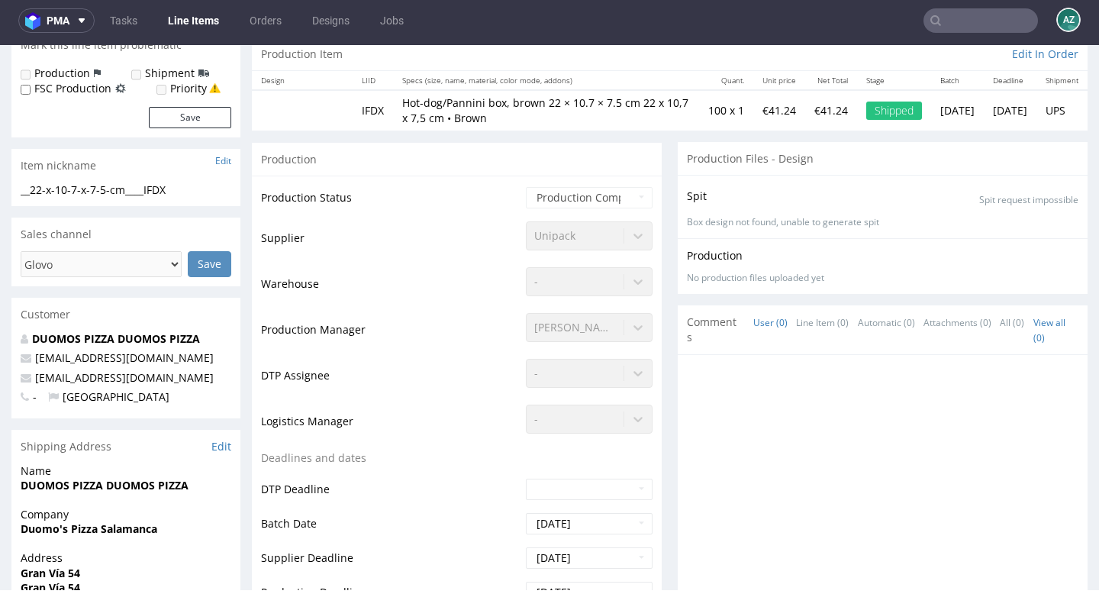
scroll to position [0, 0]
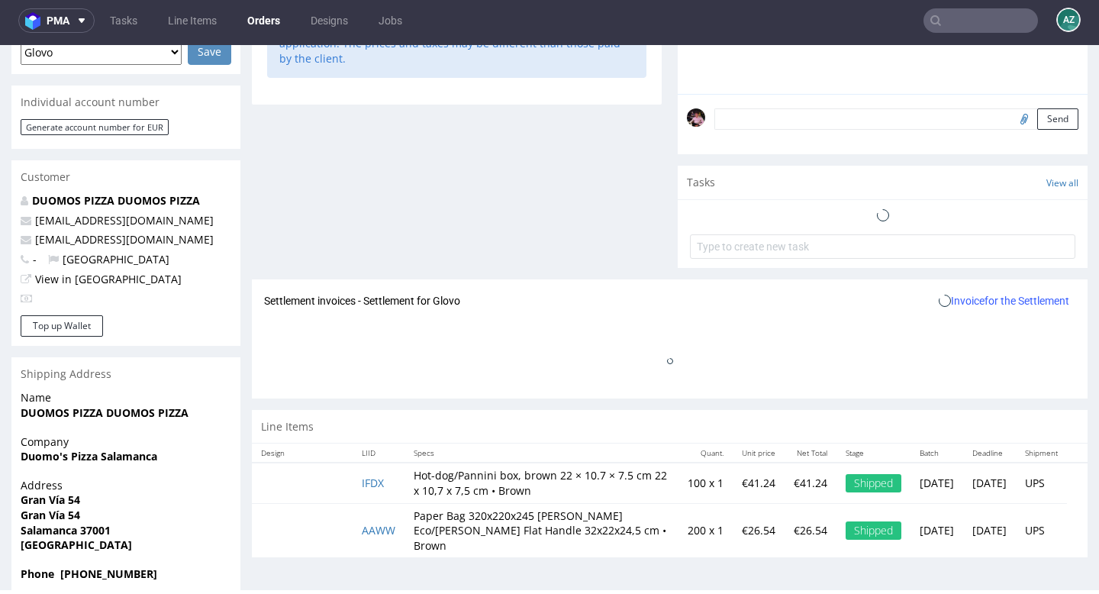
scroll to position [439, 0]
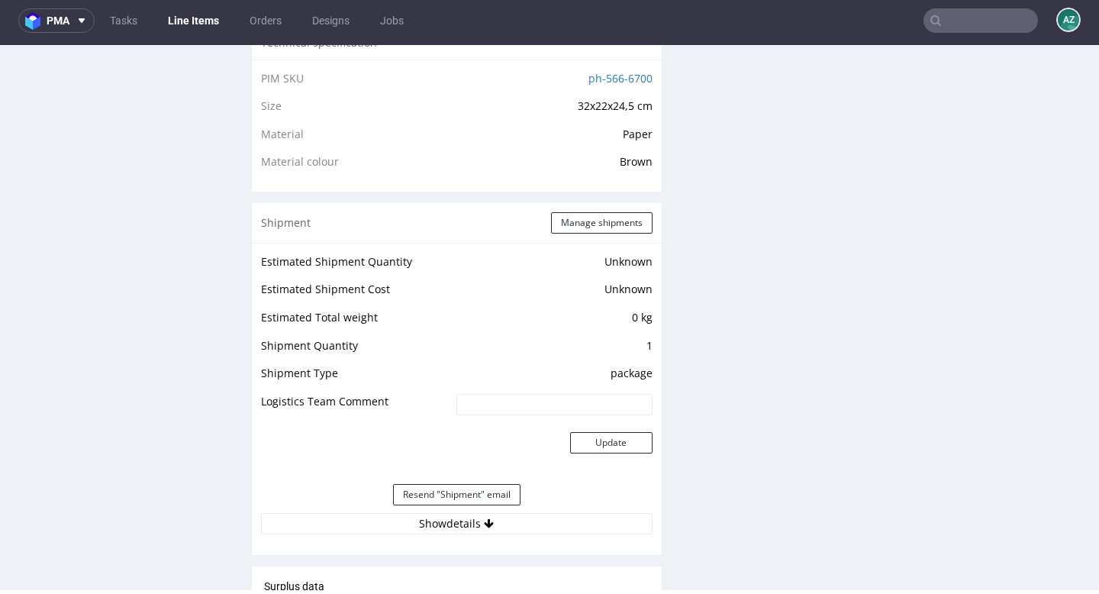
scroll to position [1218, 0]
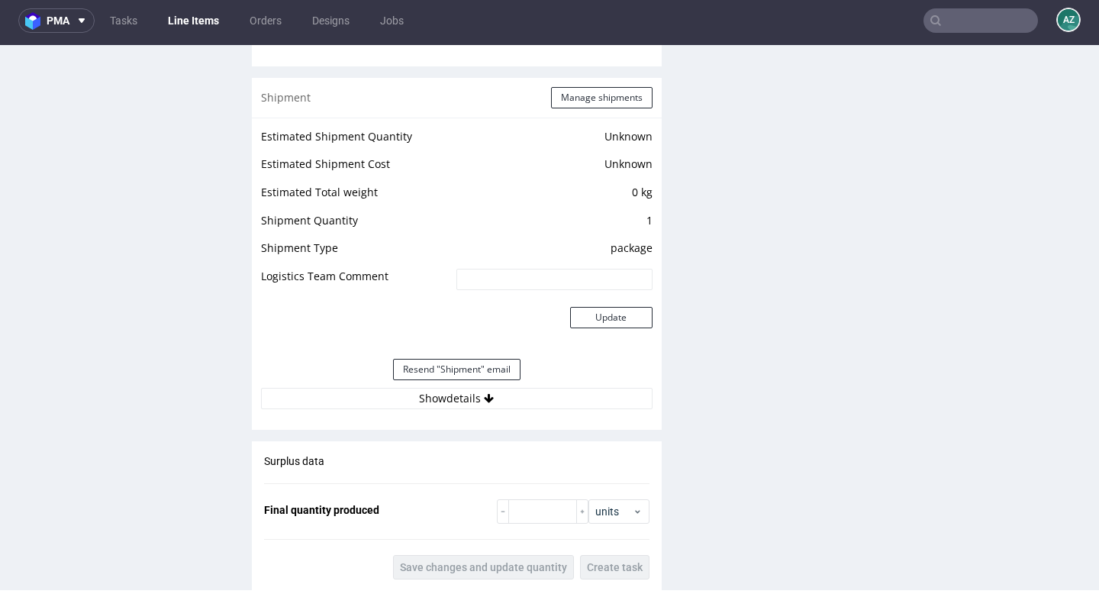
click at [573, 408] on div "Estimated Shipment Quantity Unknown Estimated Shipment Cost Unknown Estimated T…" at bounding box center [457, 268] width 410 height 301
click at [553, 404] on button "Show details" at bounding box center [457, 398] width 392 height 21
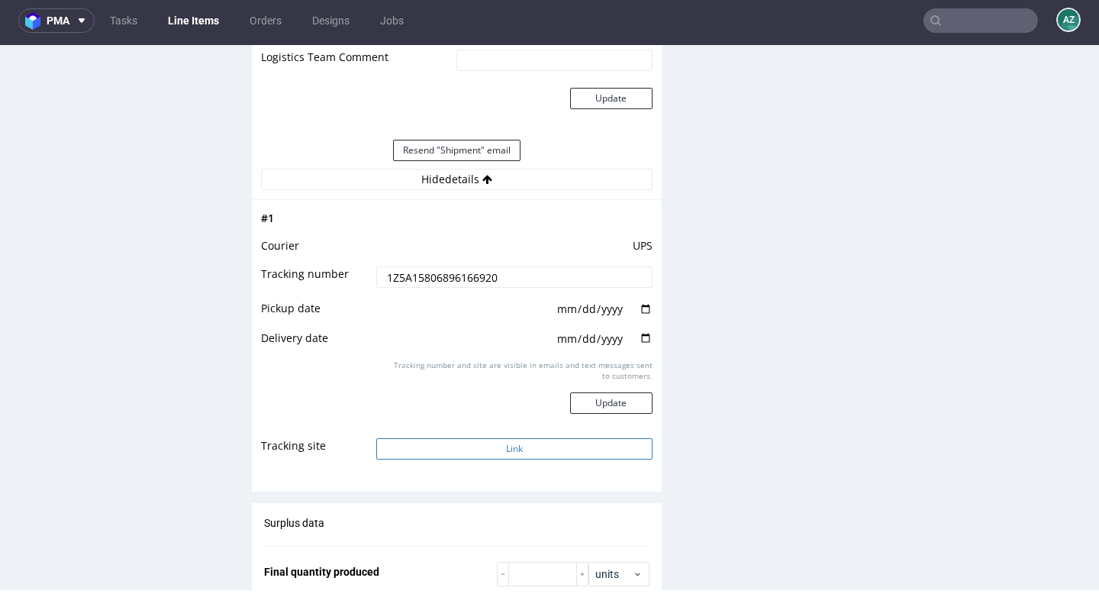
scroll to position [1443, 0]
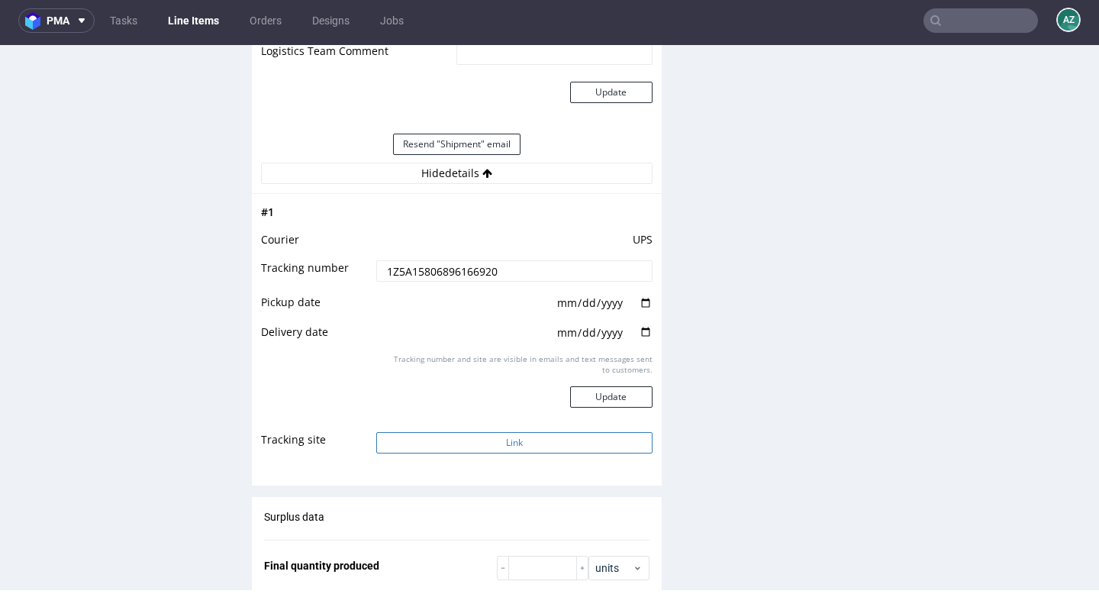
click at [501, 438] on button "Link" at bounding box center [514, 442] width 276 height 21
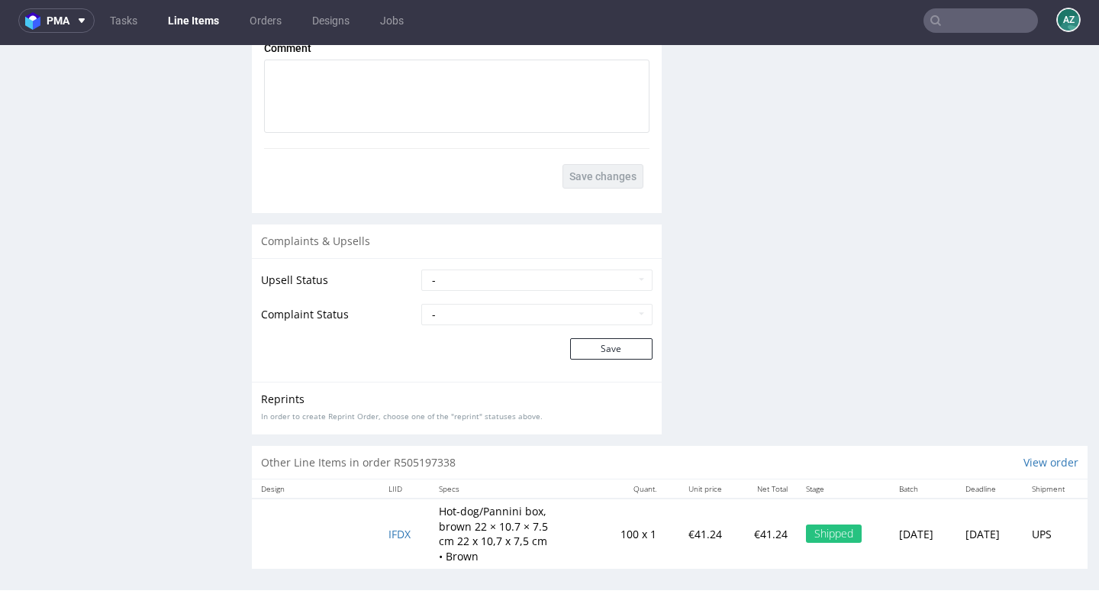
scroll to position [2265, 0]
click at [396, 533] on span "IFDX" at bounding box center [399, 531] width 22 height 15
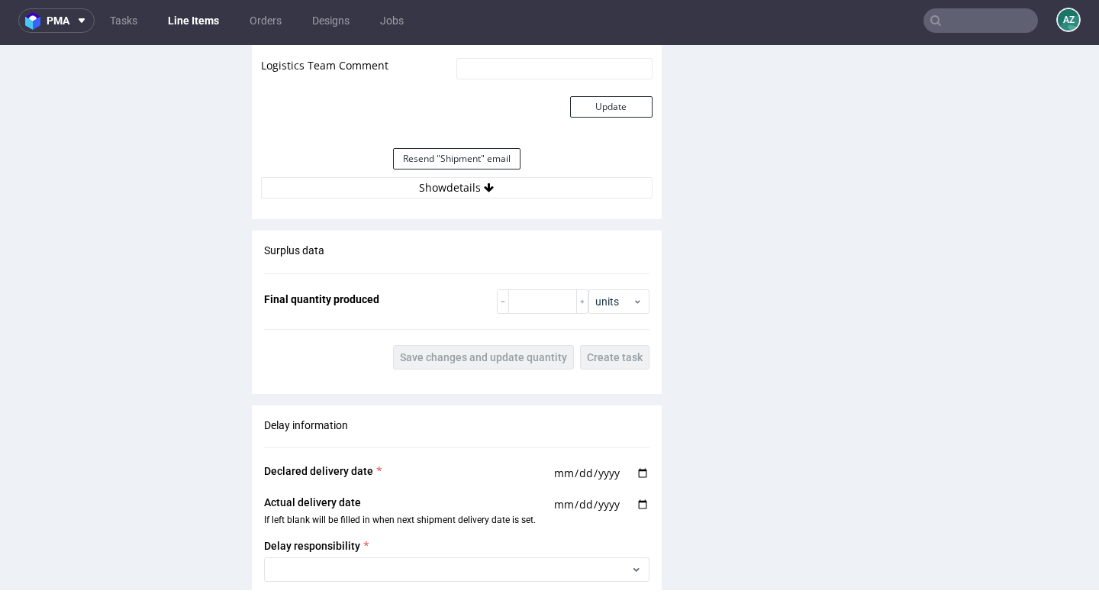
scroll to position [1477, 0]
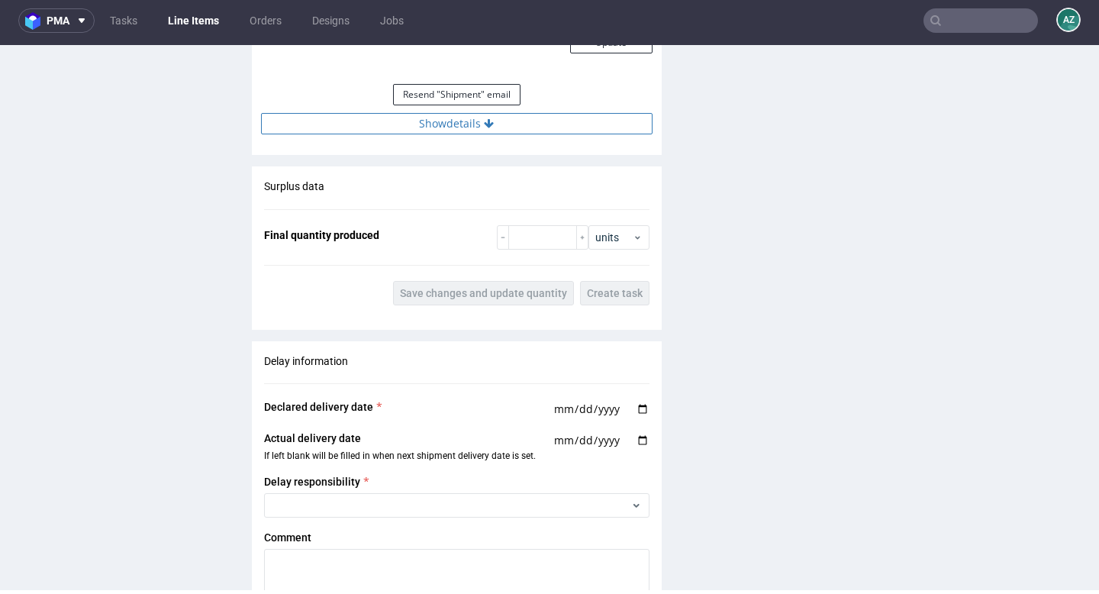
click at [503, 118] on button "Show details" at bounding box center [457, 123] width 392 height 21
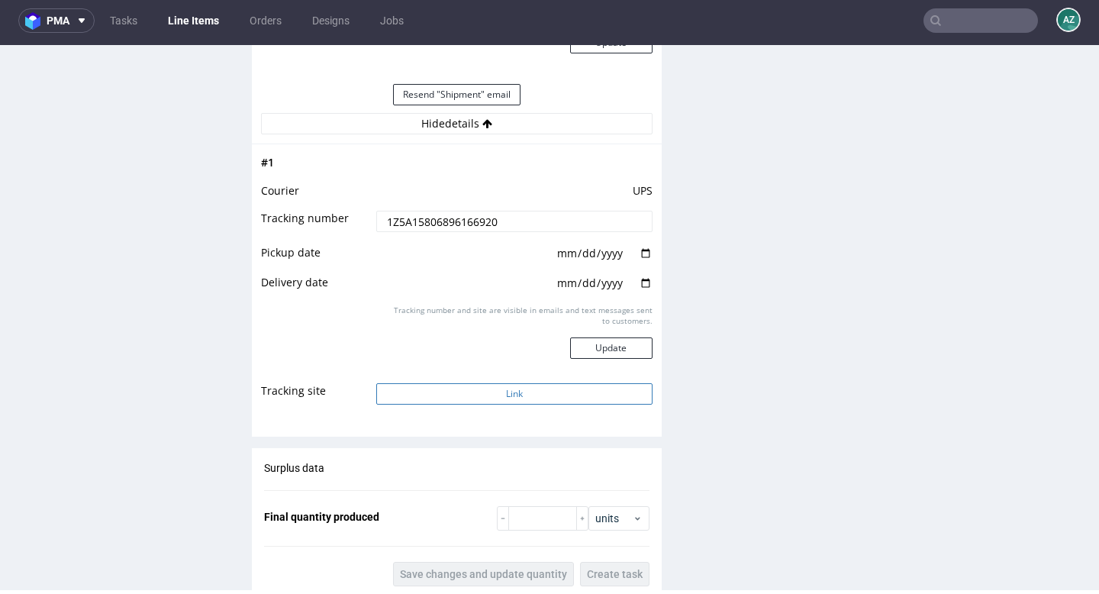
click at [517, 402] on button "Link" at bounding box center [514, 393] width 276 height 21
click at [973, 19] on input "text" at bounding box center [980, 20] width 114 height 24
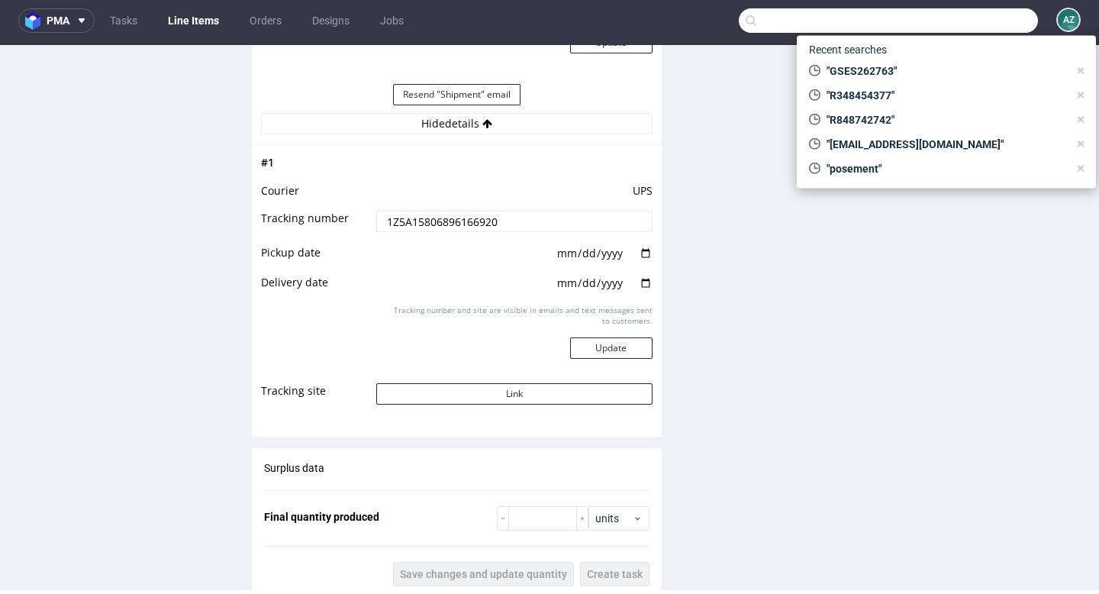
paste input "R191342589"
type input "R191342589"
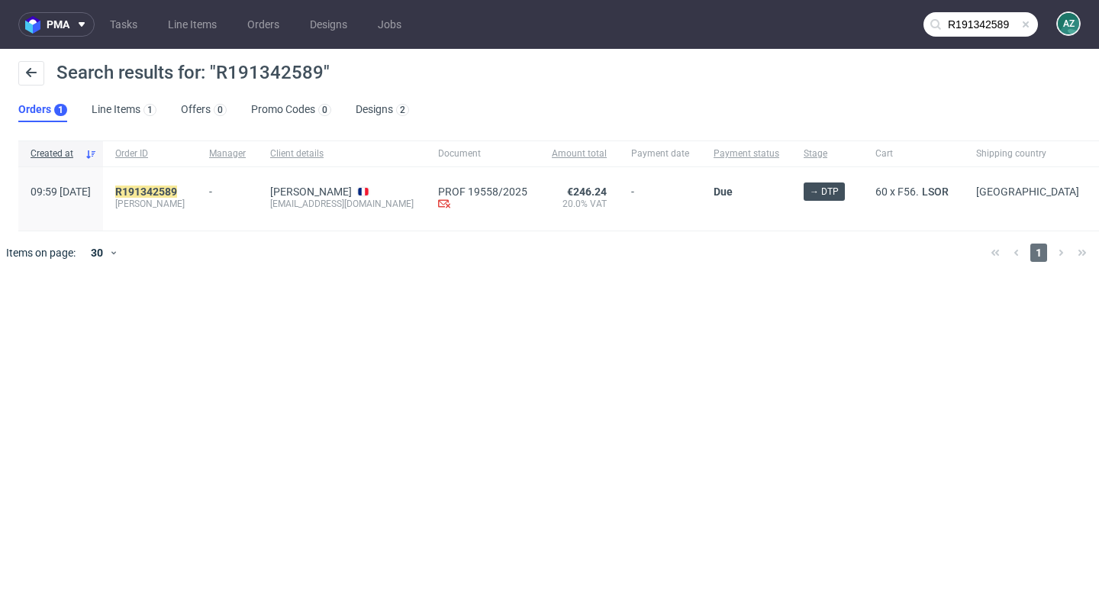
click at [1024, 26] on span at bounding box center [1026, 24] width 12 height 12
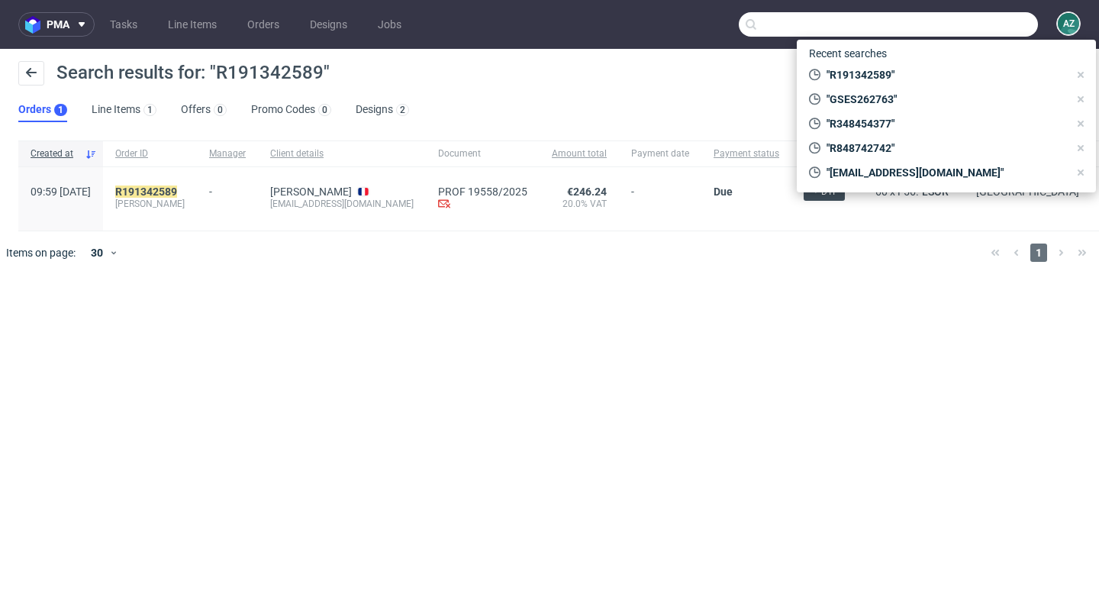
click at [999, 26] on input "text" at bounding box center [888, 24] width 299 height 24
paste input "R859090540"
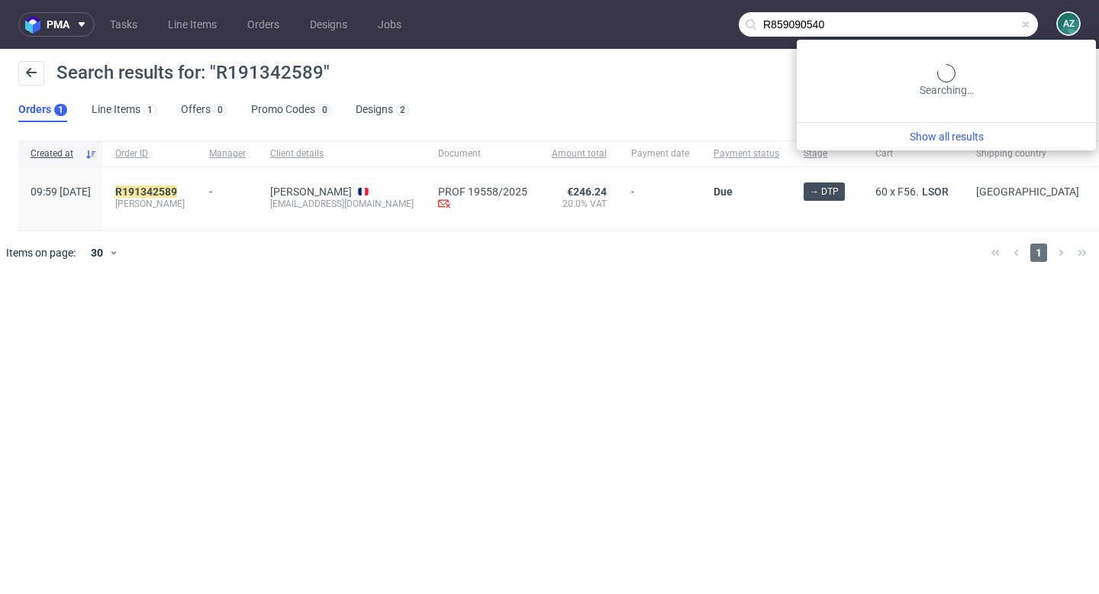
type input "R859090540"
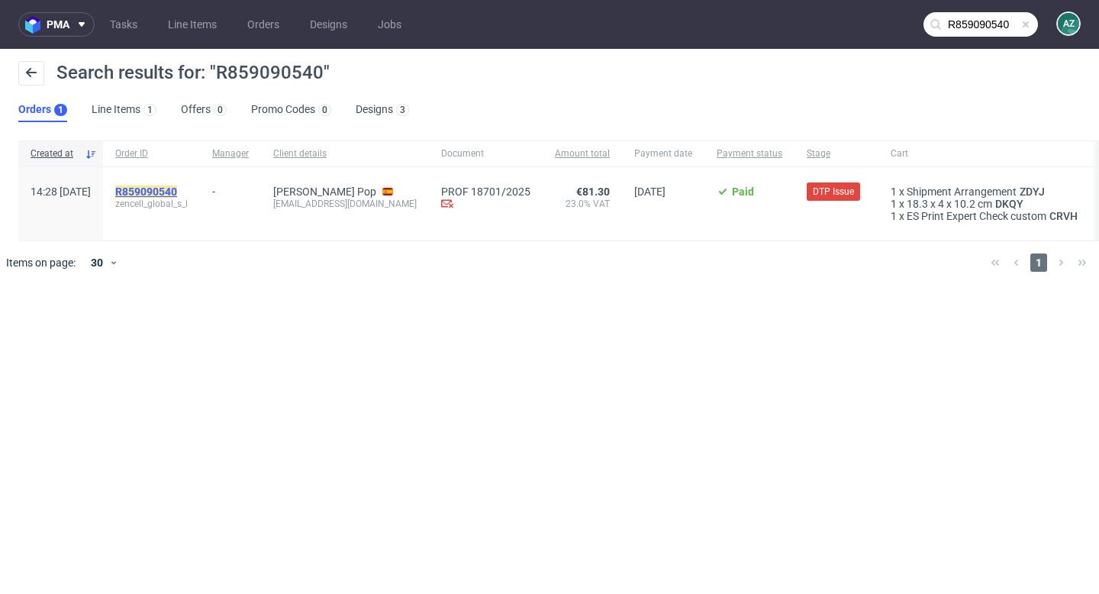
click at [177, 190] on mark "R859090540" at bounding box center [146, 191] width 62 height 12
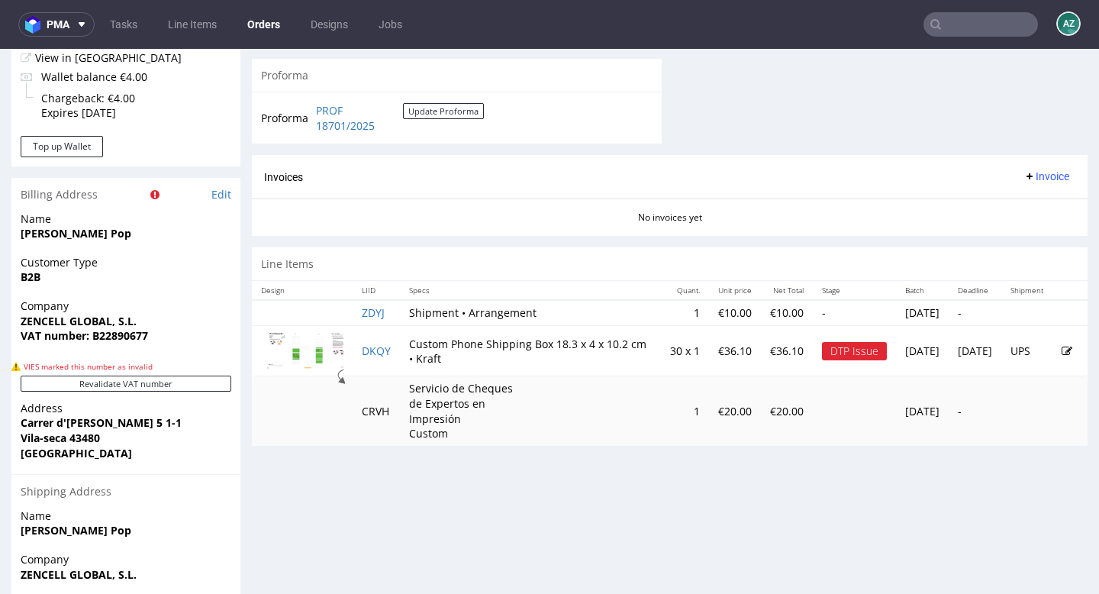
scroll to position [769, 0]
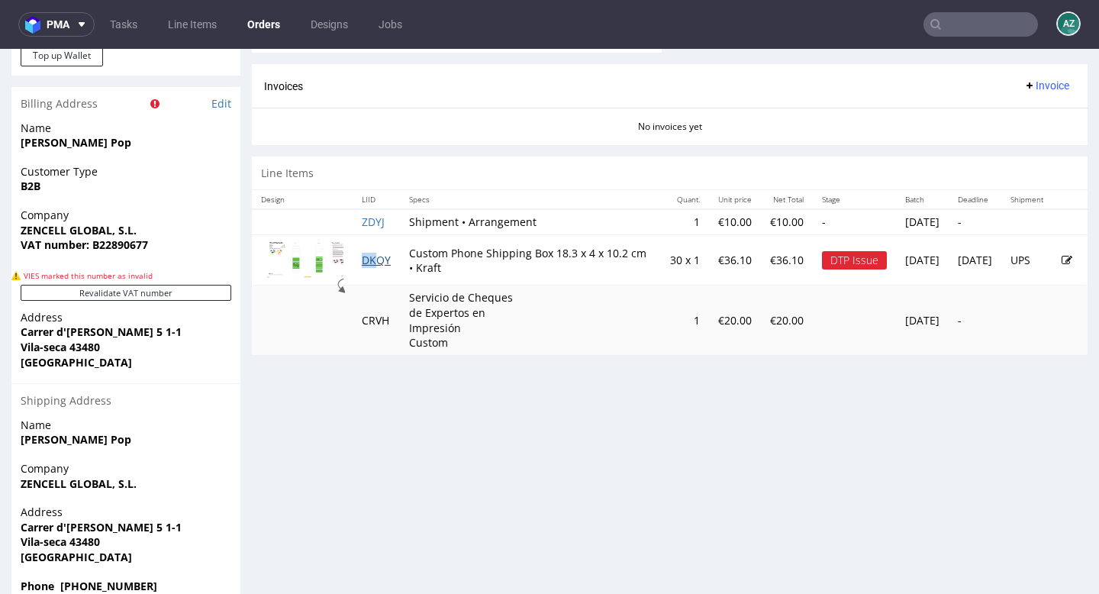
click at [375, 266] on td "DKQY" at bounding box center [376, 259] width 47 height 51
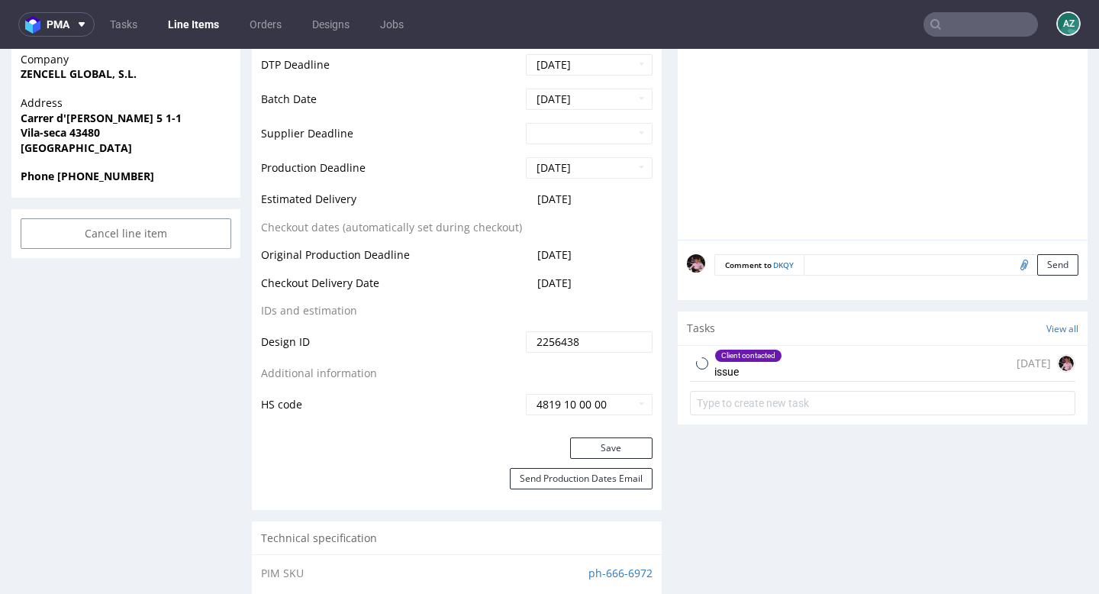
scroll to position [723, 0]
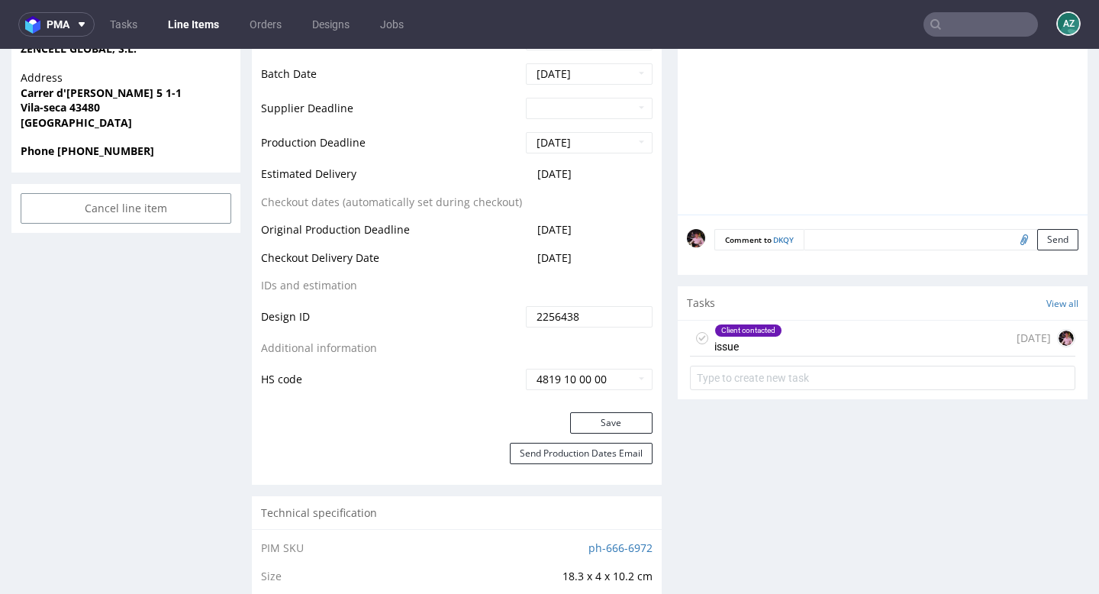
click at [864, 329] on div "Client contacted issue 5 days ago" at bounding box center [882, 339] width 385 height 36
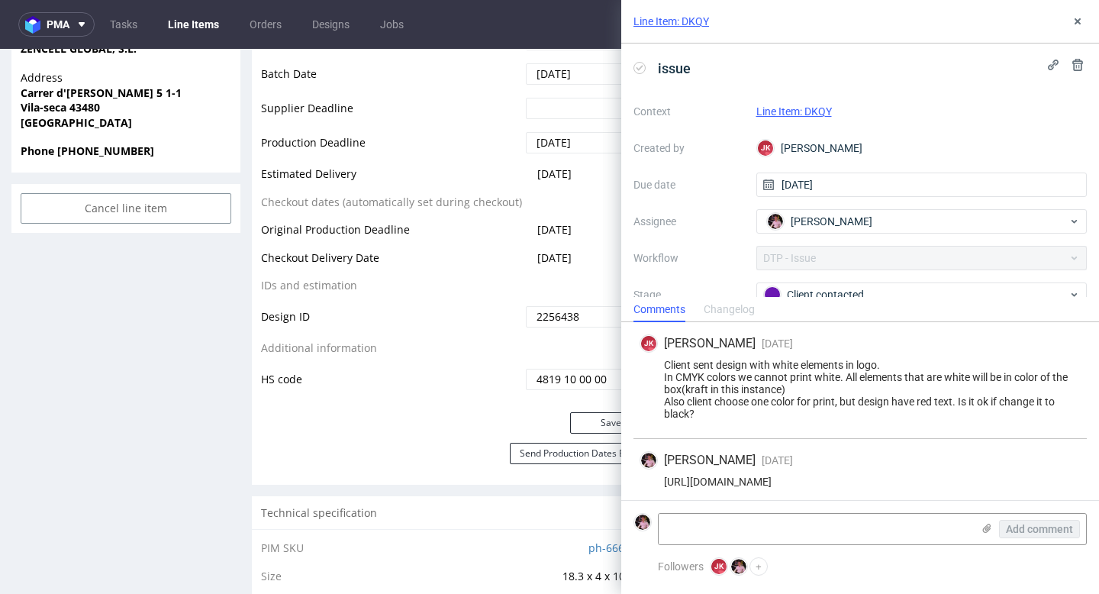
click at [839, 481] on div "https://app-eu1.hubspot.com/contacts/25600958/record/0-5/225150001384/" at bounding box center [860, 481] width 441 height 12
copy div "https://app-eu1.hubspot.com/contacts/25600958/record/0-5/225150001384/"
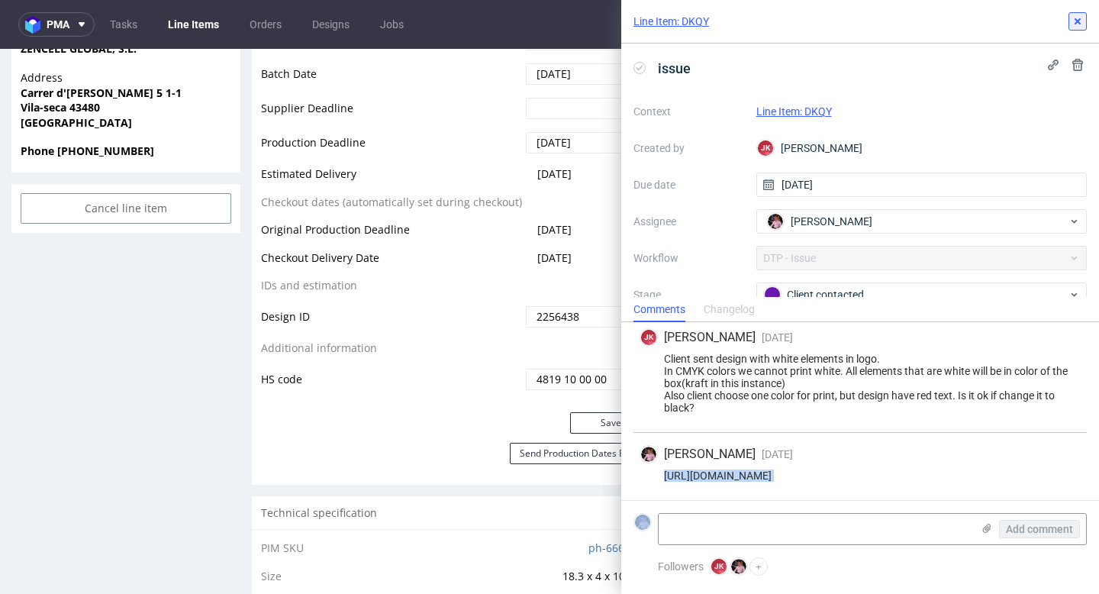
click at [1074, 25] on icon at bounding box center [1077, 21] width 12 height 12
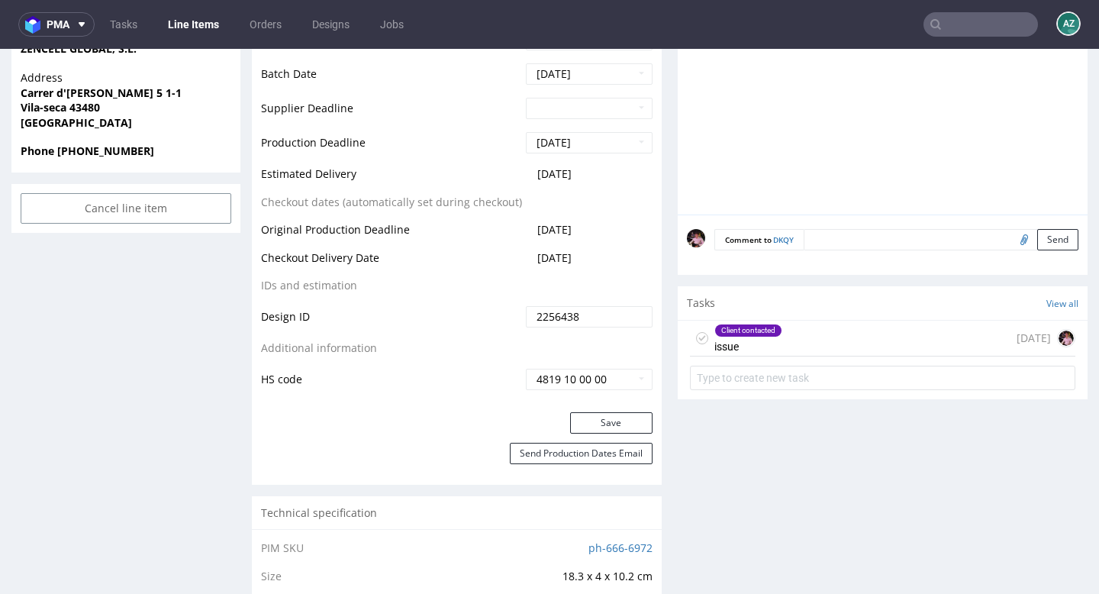
click at [996, 22] on input "text" at bounding box center [980, 24] width 114 height 24
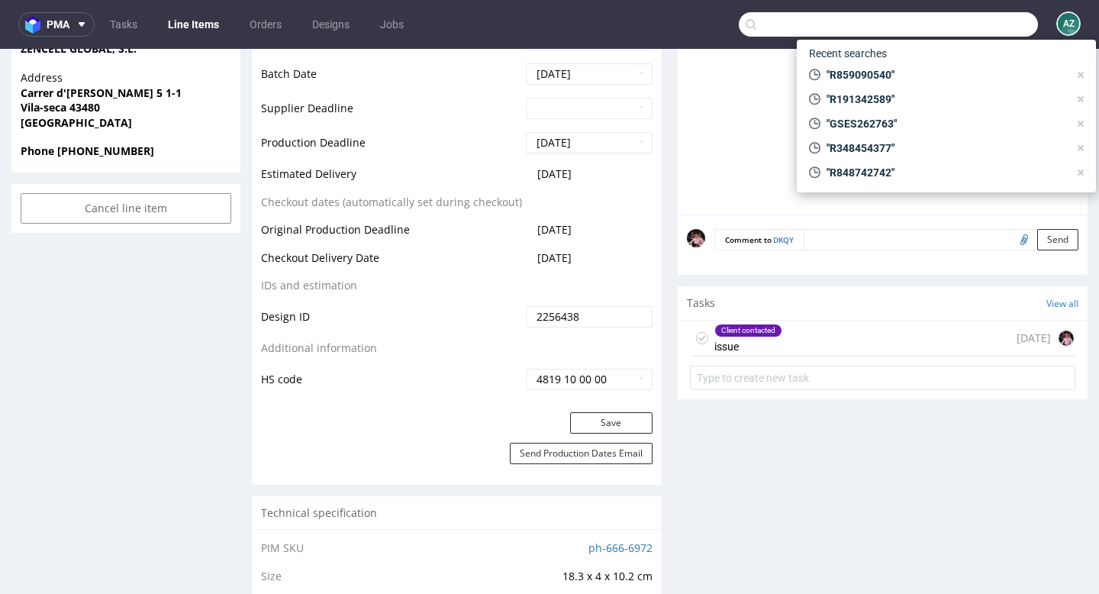
paste input "R731706134"
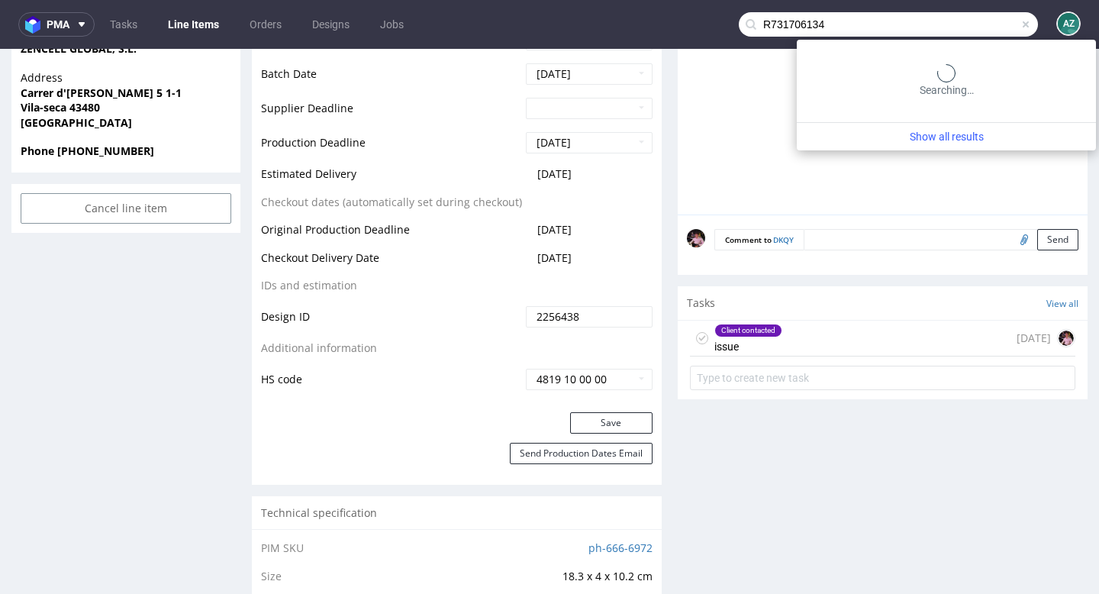
type input "R731706134"
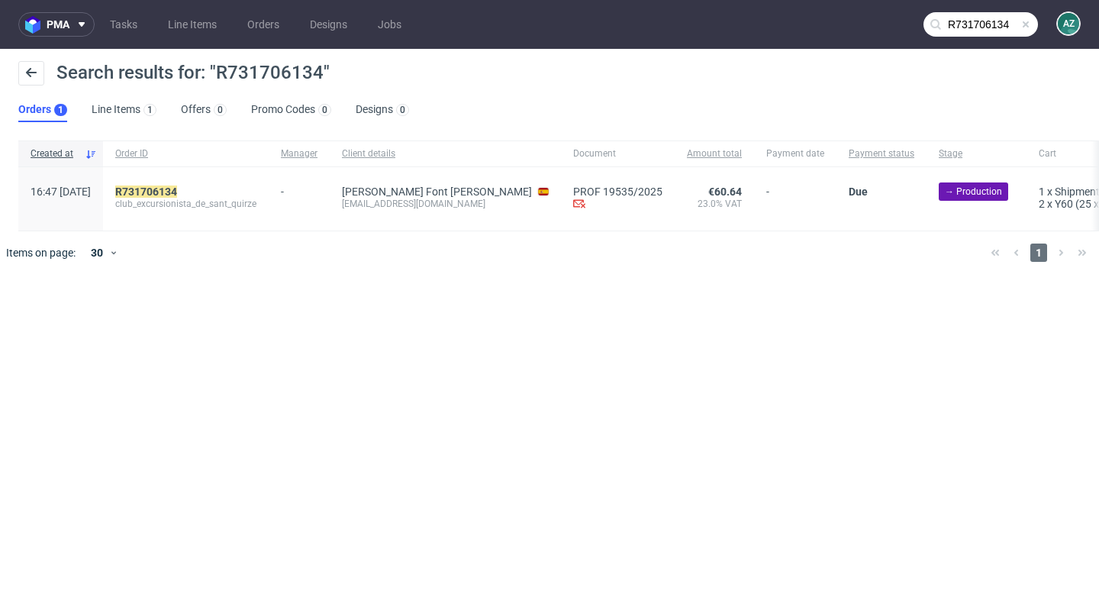
click at [1021, 24] on span at bounding box center [1026, 24] width 12 height 12
click at [1005, 24] on input "text" at bounding box center [980, 24] width 114 height 24
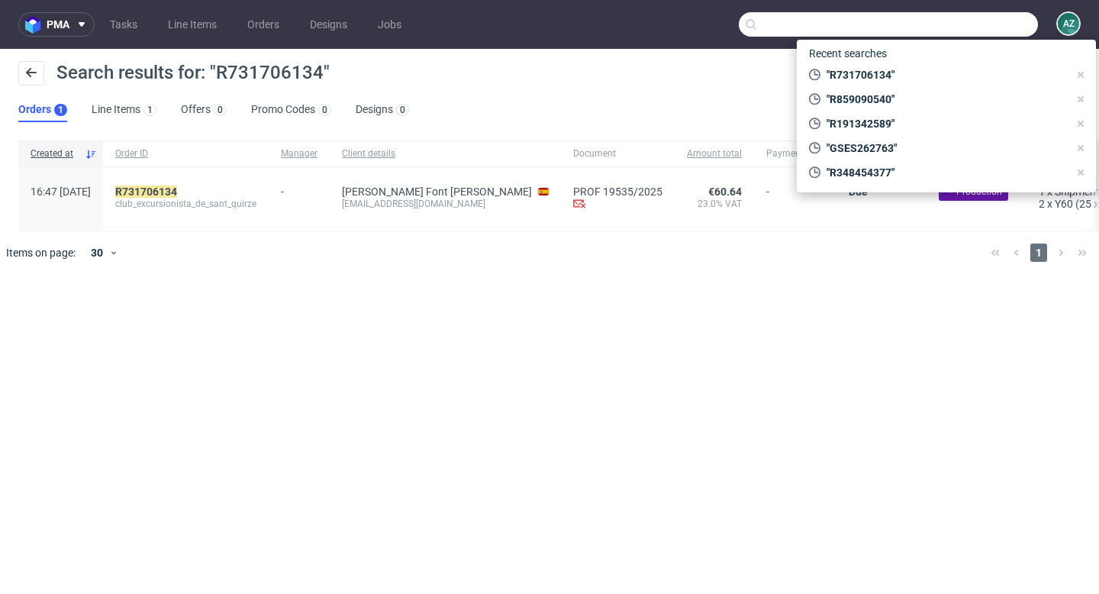
paste input "R966426990"
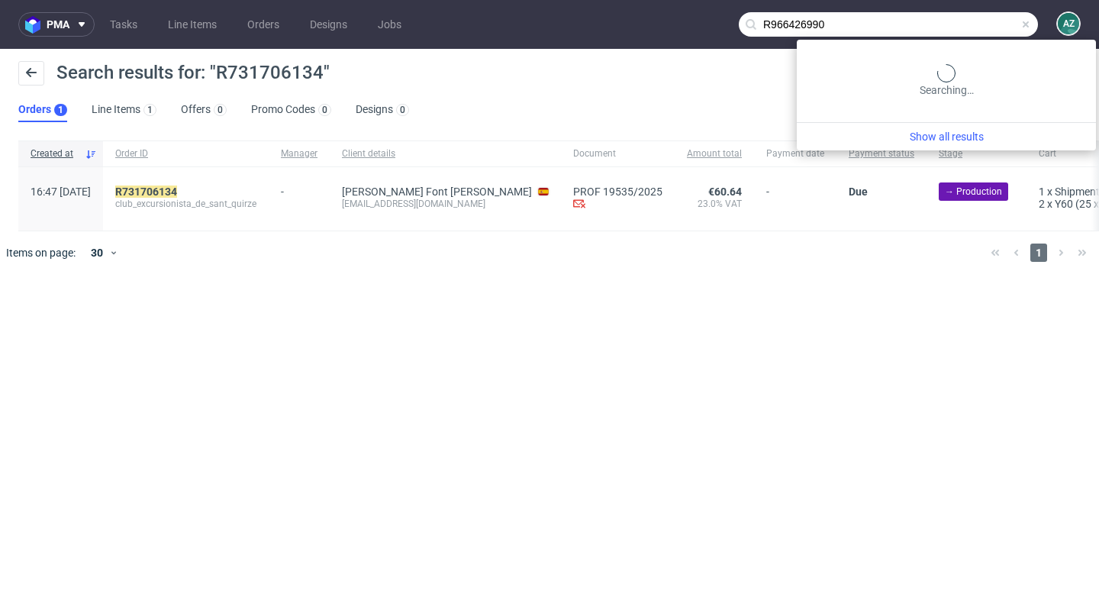
type input "R966426990"
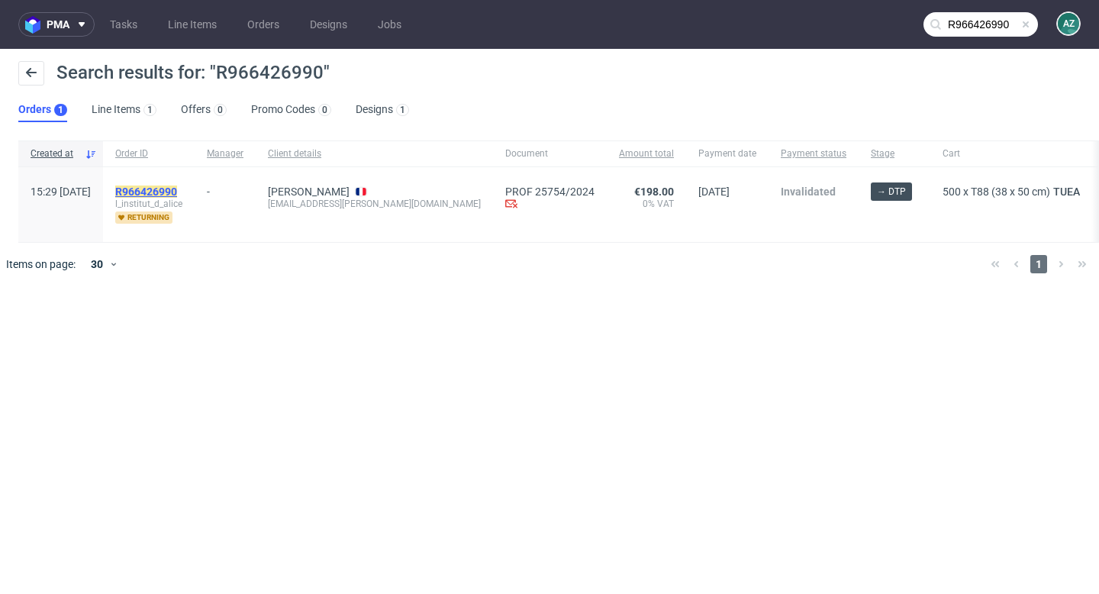
click at [177, 192] on mark "R966426990" at bounding box center [146, 191] width 62 height 12
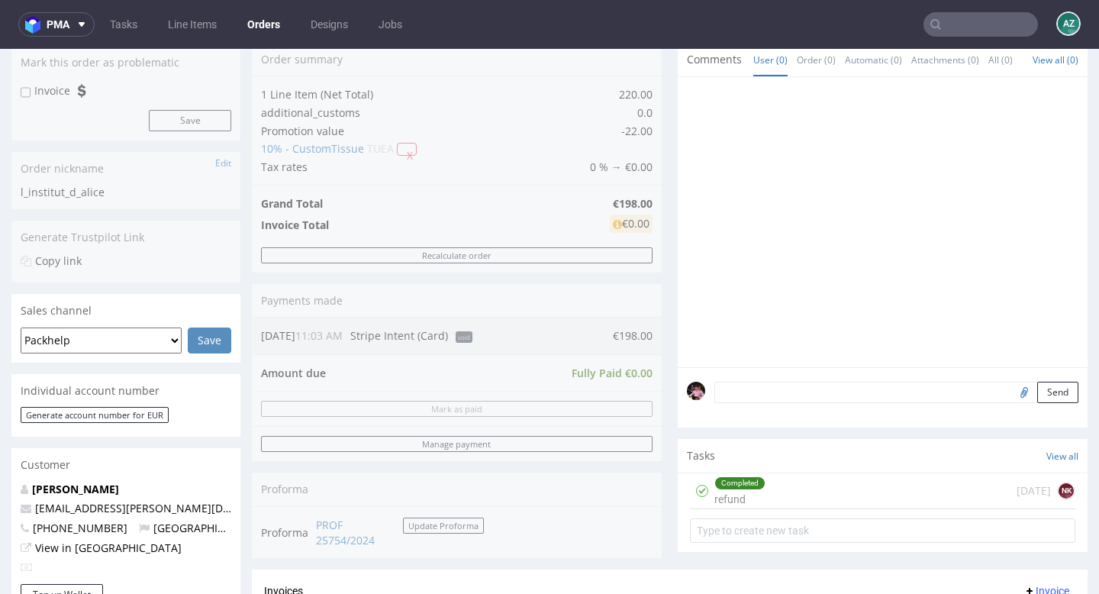
scroll to position [223, 0]
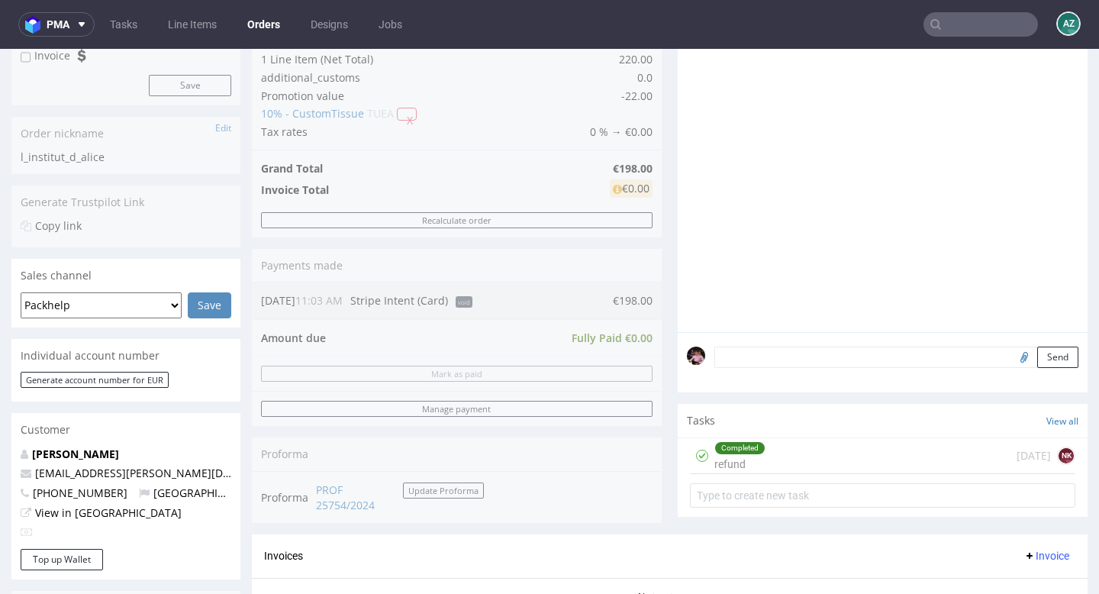
click at [922, 462] on div "Completed refund 11 months ago NK" at bounding box center [882, 456] width 385 height 36
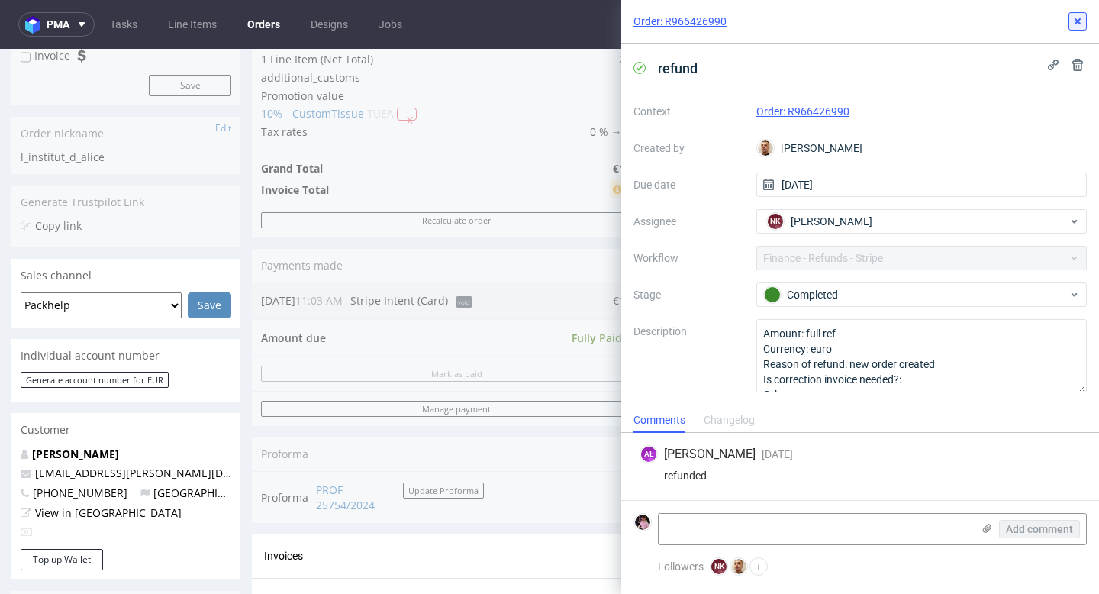
click at [1076, 21] on icon at bounding box center [1077, 21] width 12 height 12
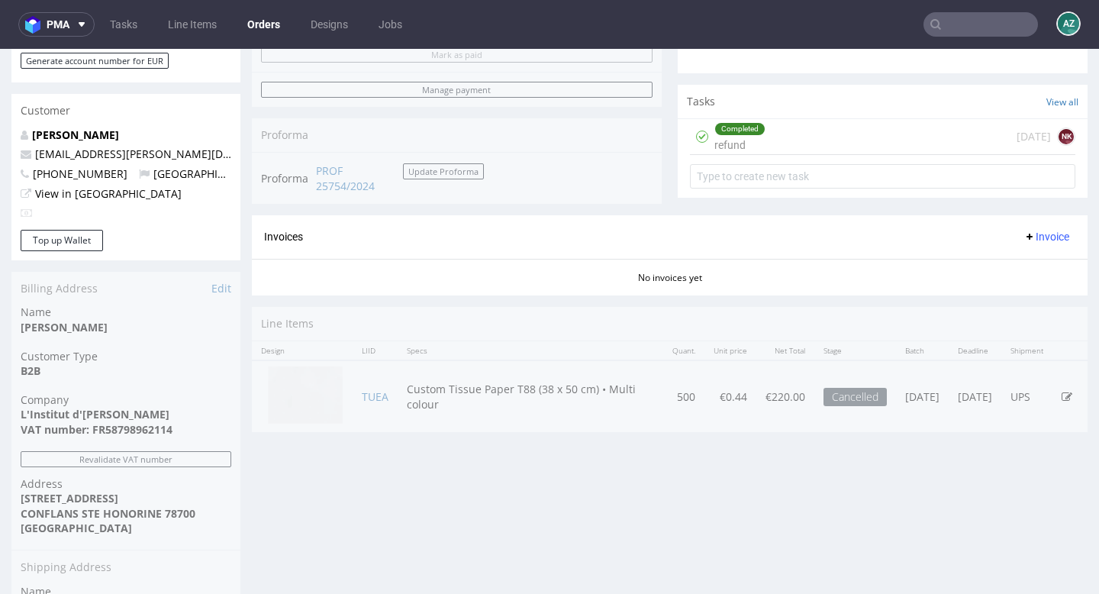
scroll to position [540, 0]
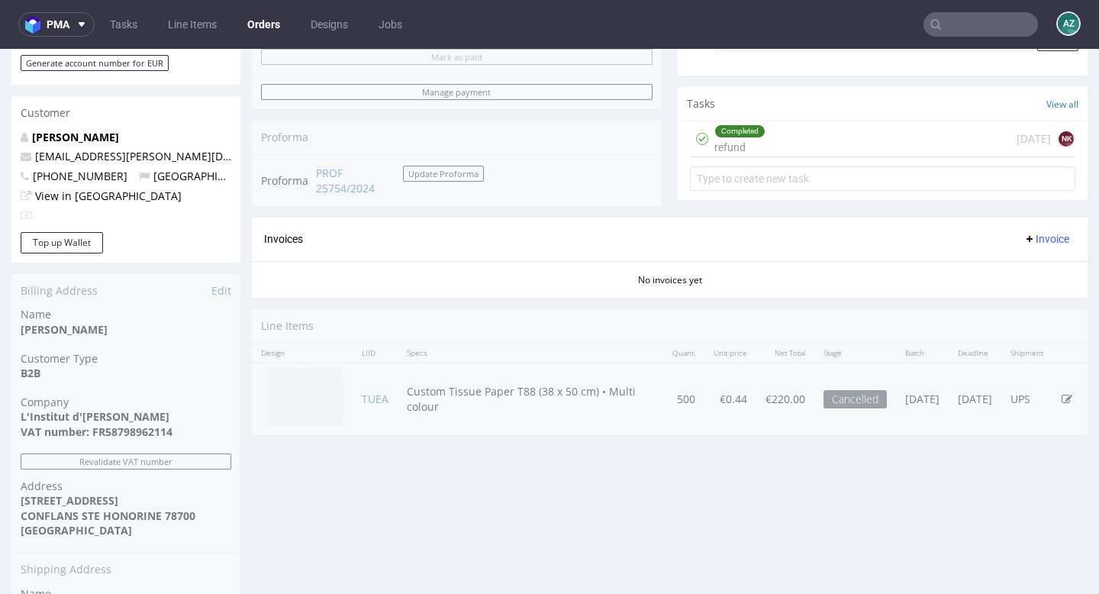
click at [786, 157] on div "Completed refund 11 months ago NK" at bounding box center [882, 139] width 385 height 36
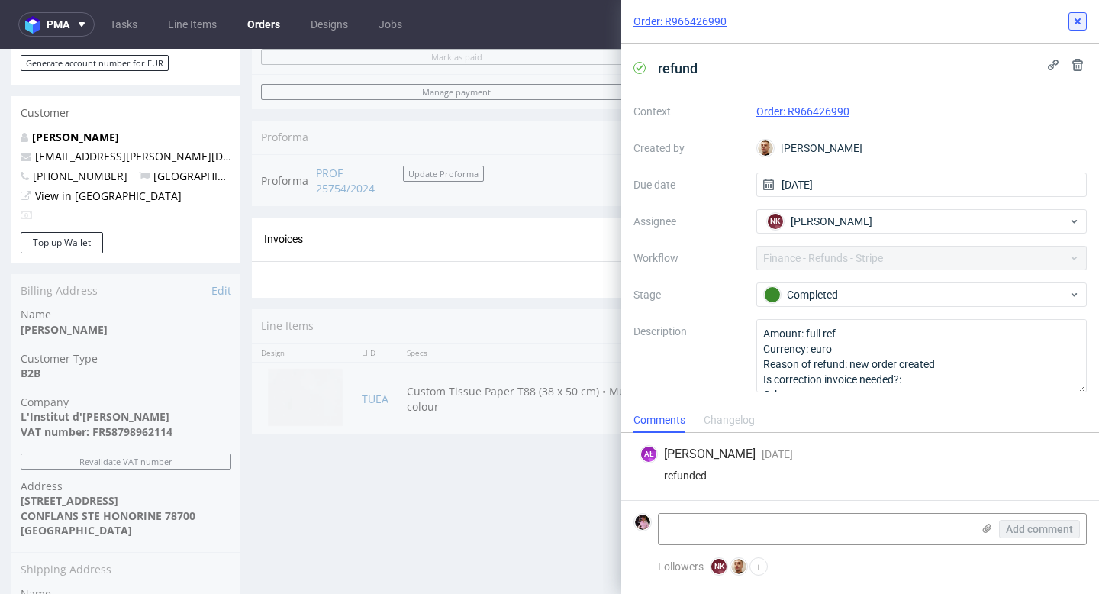
click at [1083, 17] on icon at bounding box center [1077, 21] width 12 height 12
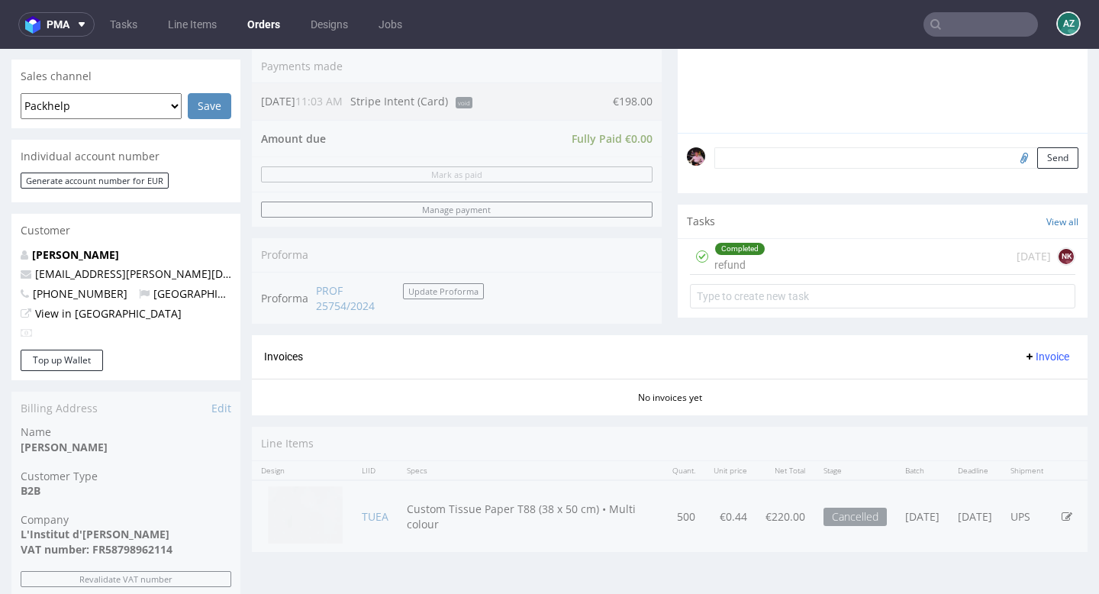
scroll to position [387, 0]
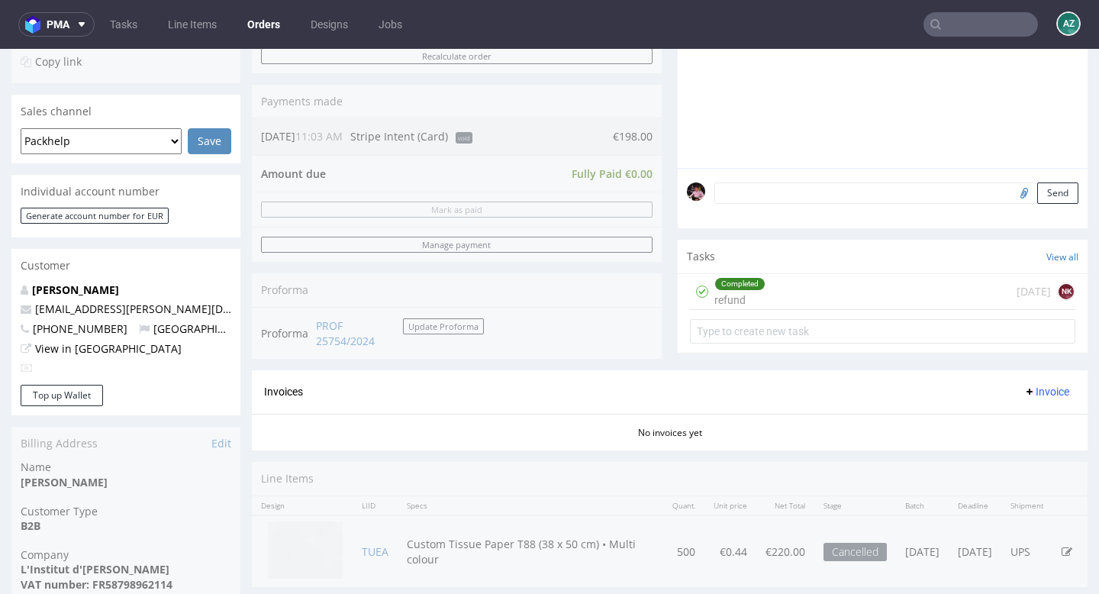
click at [864, 295] on div "Completed refund 11 months ago NK" at bounding box center [882, 292] width 385 height 36
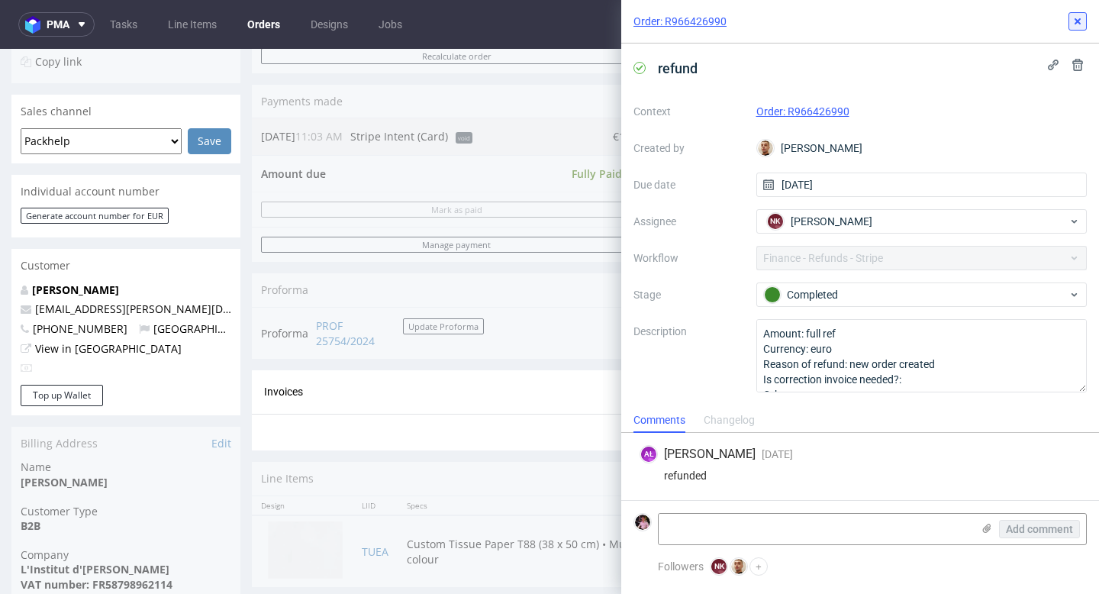
click at [1086, 28] on div "Order: R966426990" at bounding box center [860, 22] width 478 height 44
click at [1075, 24] on icon at bounding box center [1077, 21] width 12 height 12
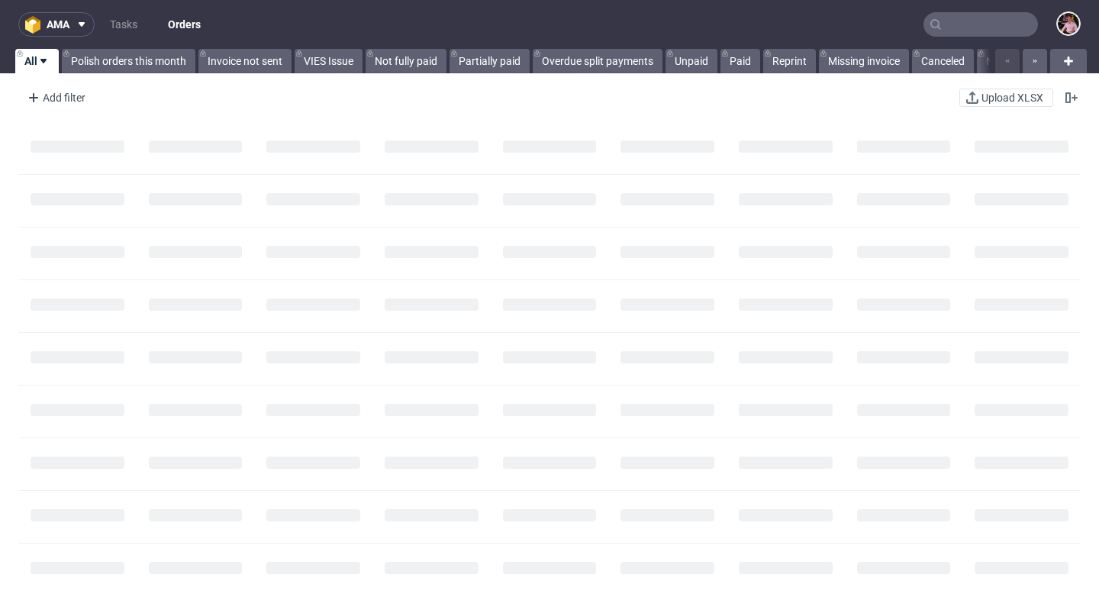
click at [955, 27] on input "text" at bounding box center [980, 24] width 114 height 24
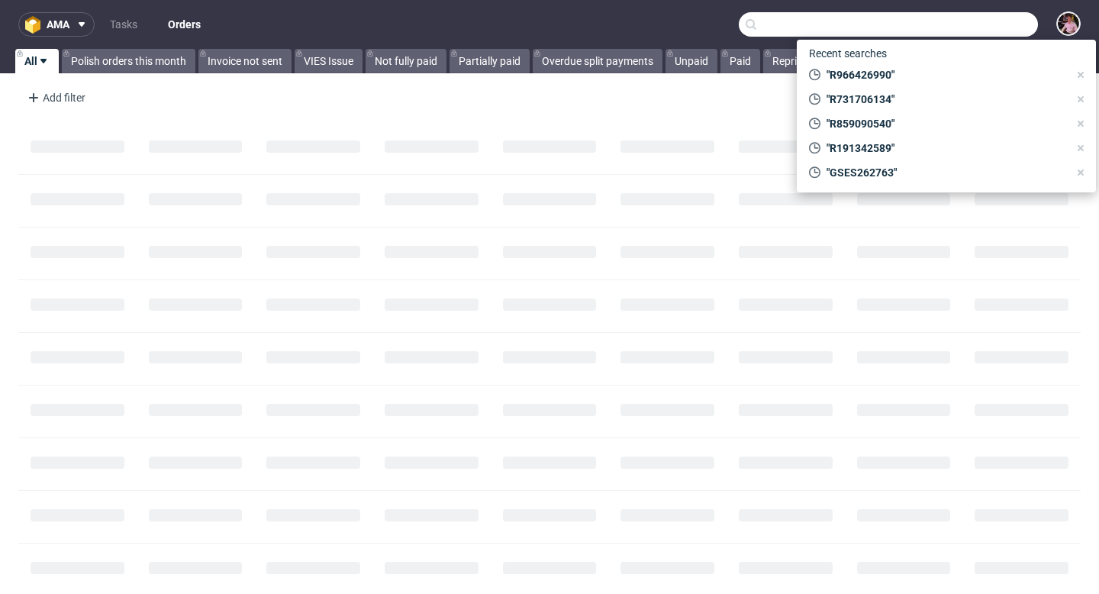
paste input "R004209210"
type input "R004209210"
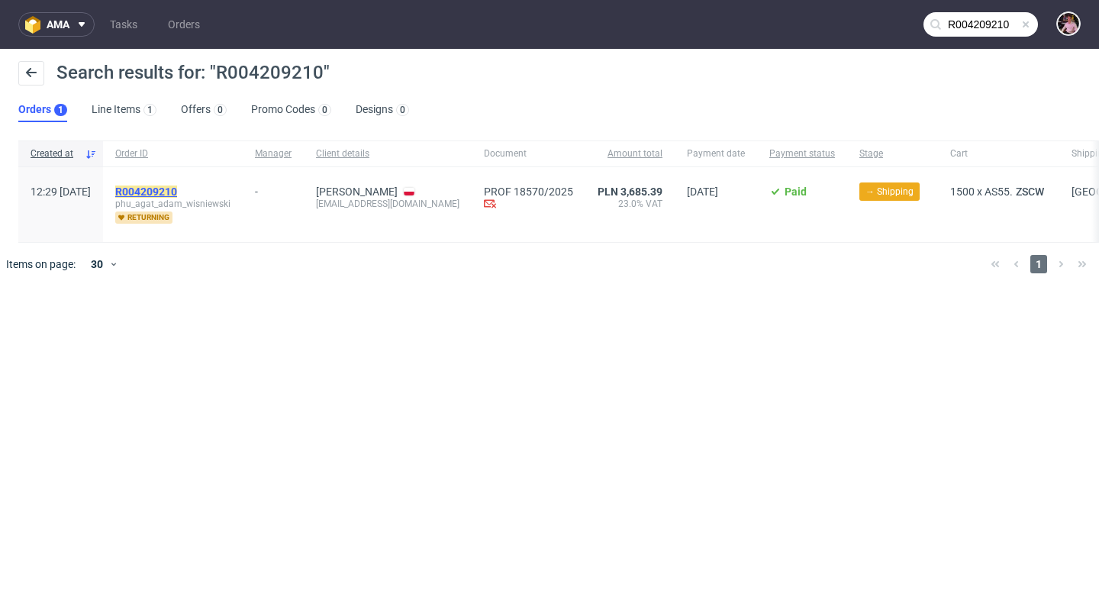
click at [177, 189] on mark "R004209210" at bounding box center [146, 191] width 62 height 12
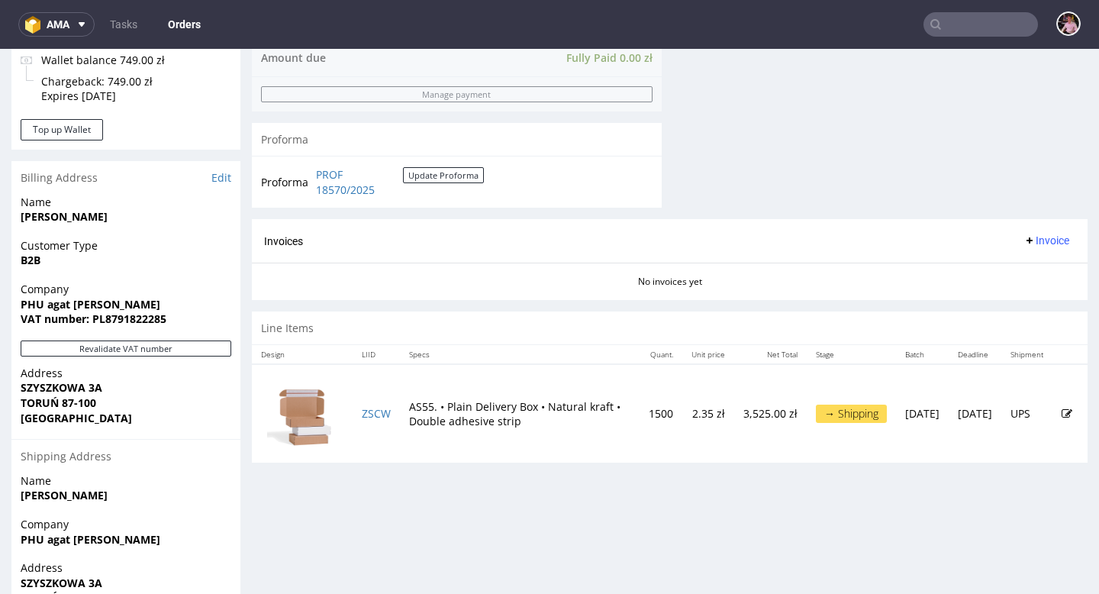
scroll to position [653, 0]
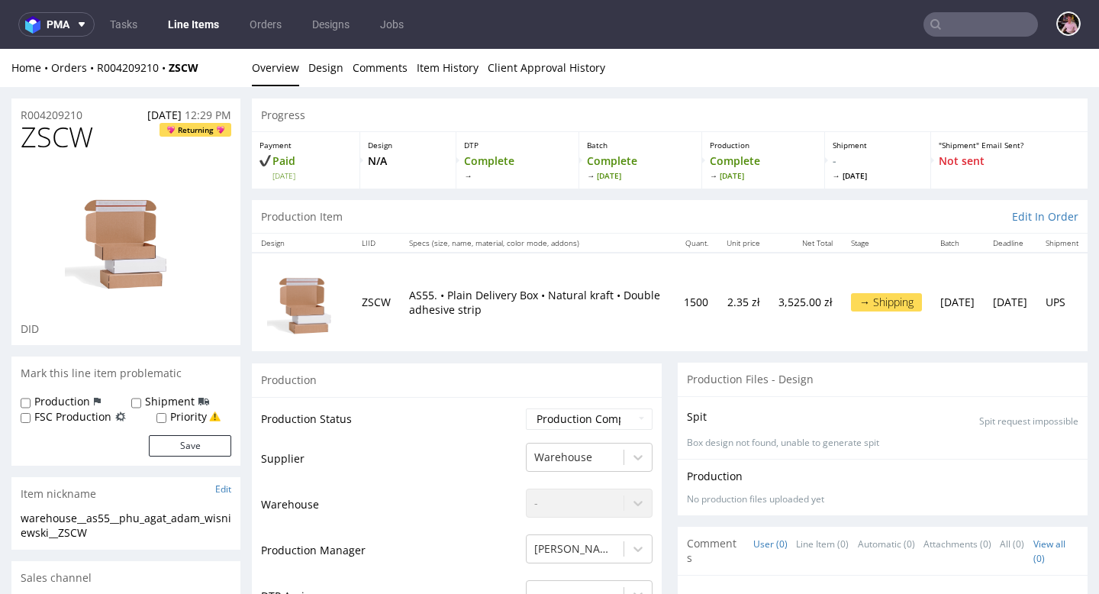
click at [972, 24] on input "text" at bounding box center [980, 24] width 114 height 24
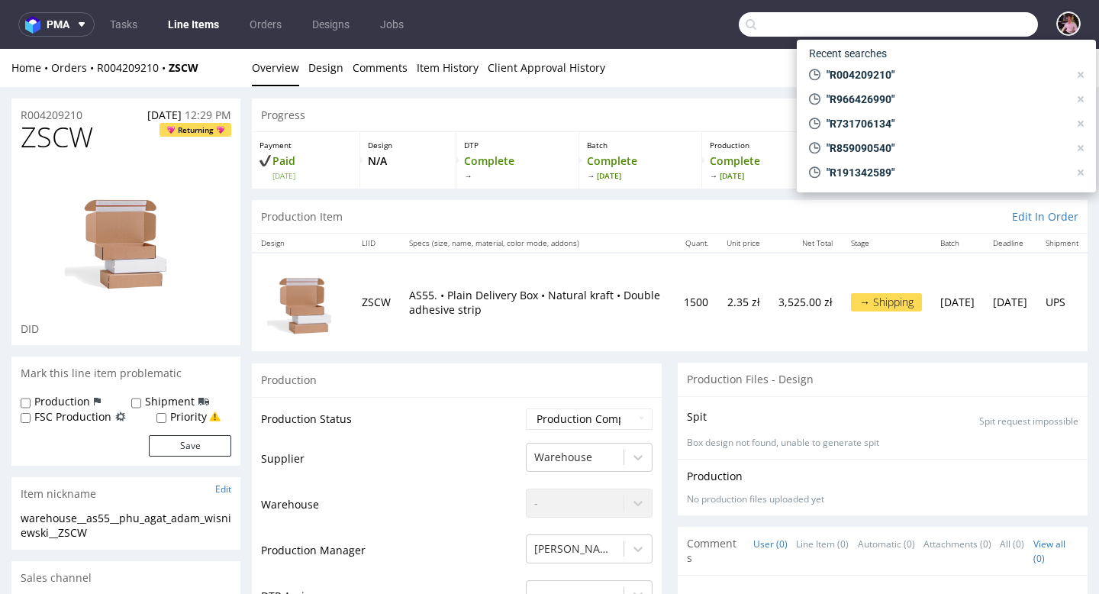
paste input "R569855081"
type input "R569855081"
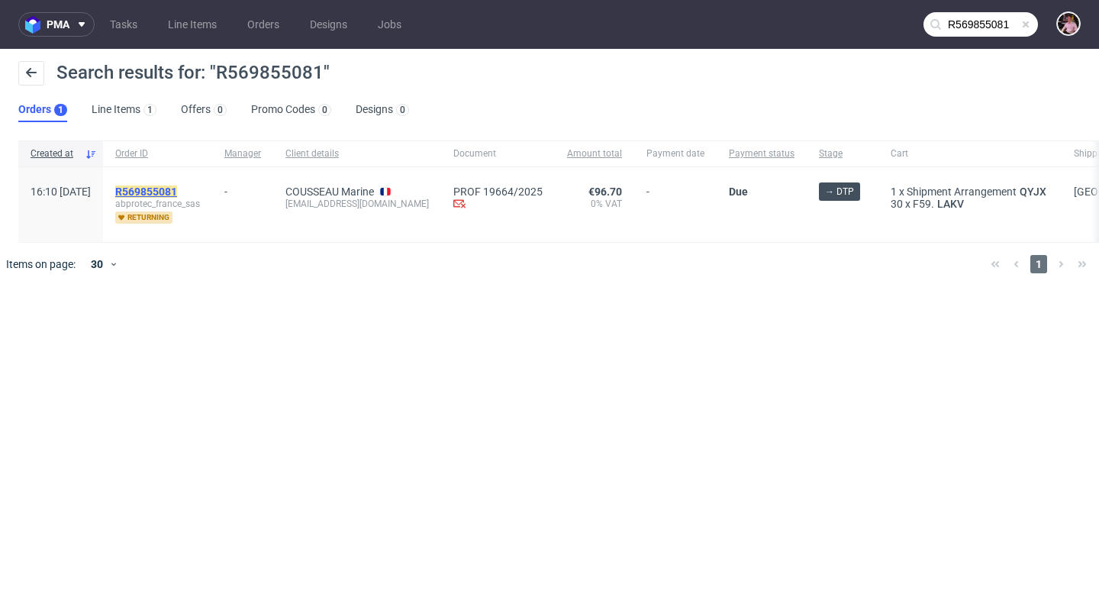
click at [177, 191] on mark "R569855081" at bounding box center [146, 191] width 62 height 12
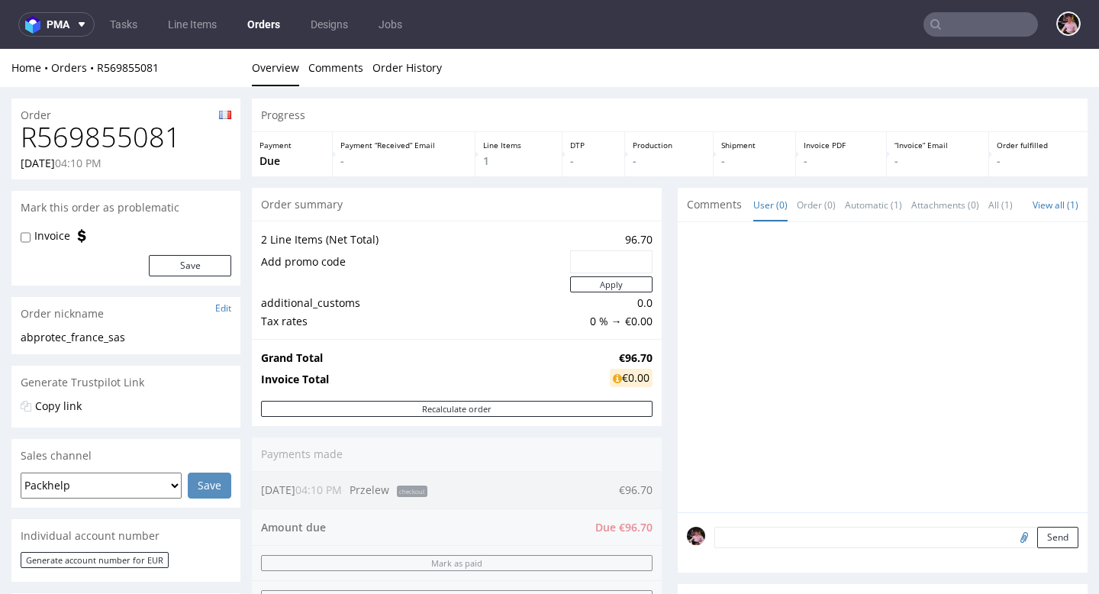
click at [111, 137] on h1 "R569855081" at bounding box center [126, 137] width 211 height 31
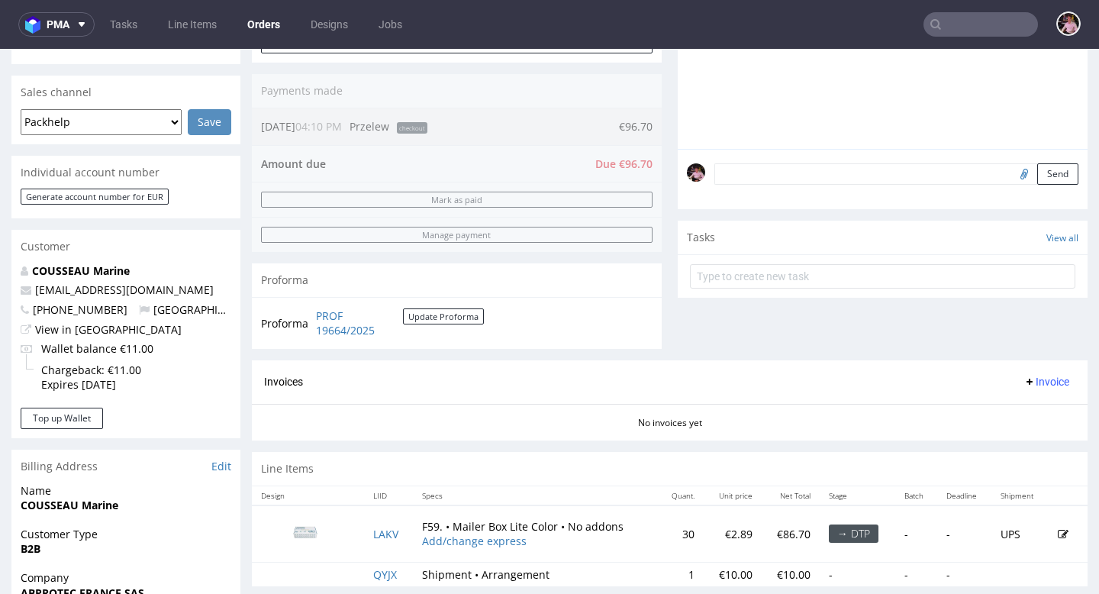
scroll to position [569, 0]
